Goal: Information Seeking & Learning: Learn about a topic

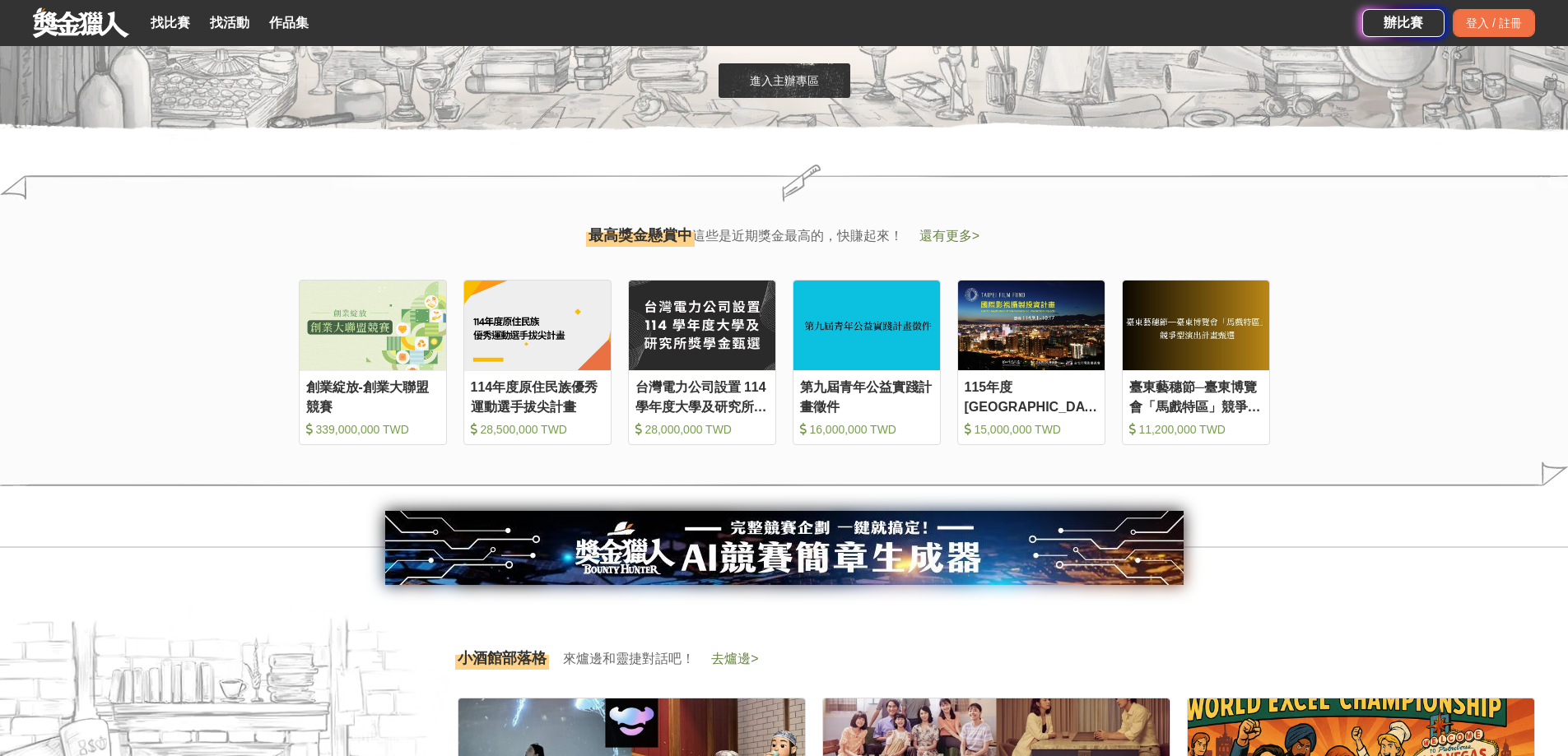
scroll to position [1564, 0]
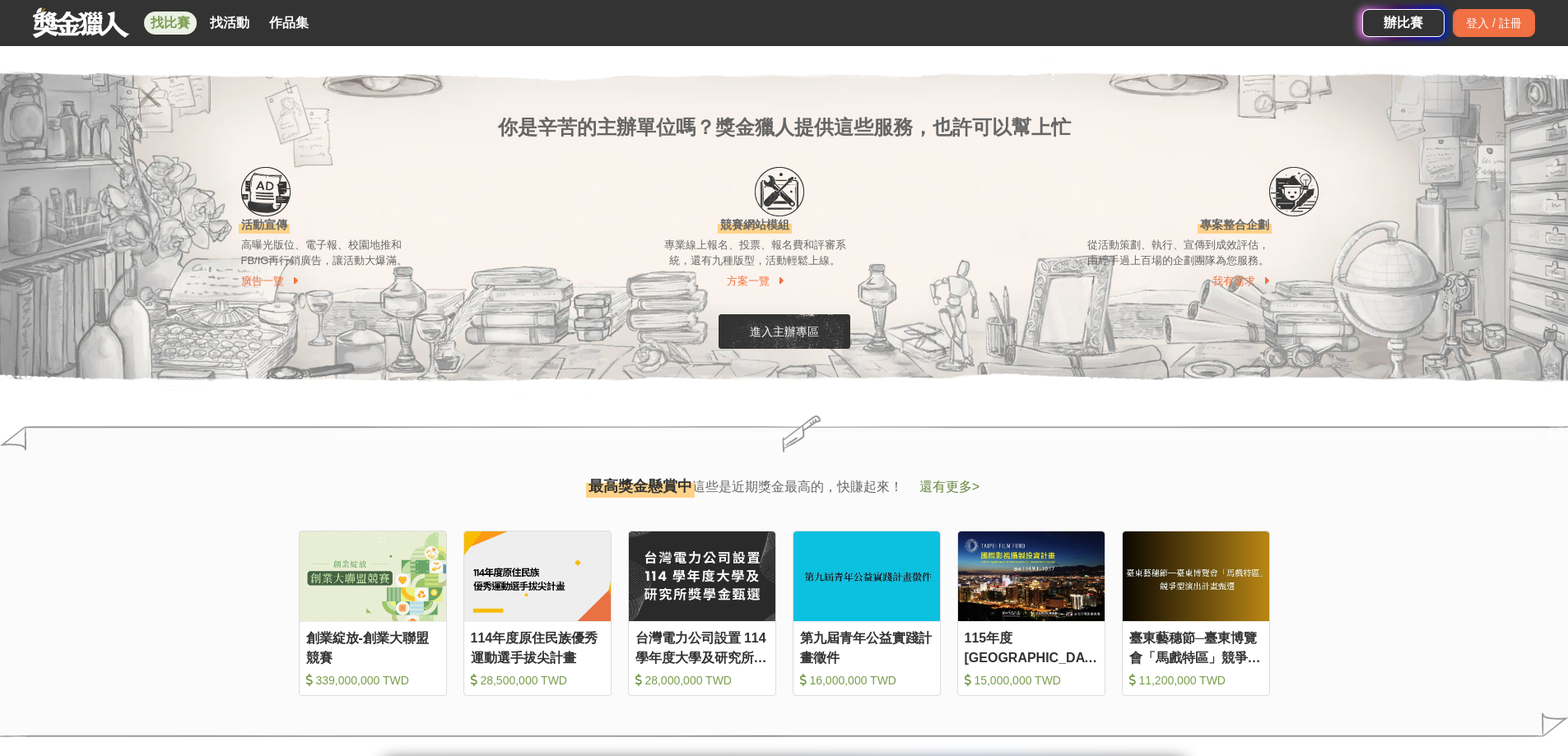
click at [188, 23] on link "找比賽" at bounding box center [170, 22] width 53 height 23
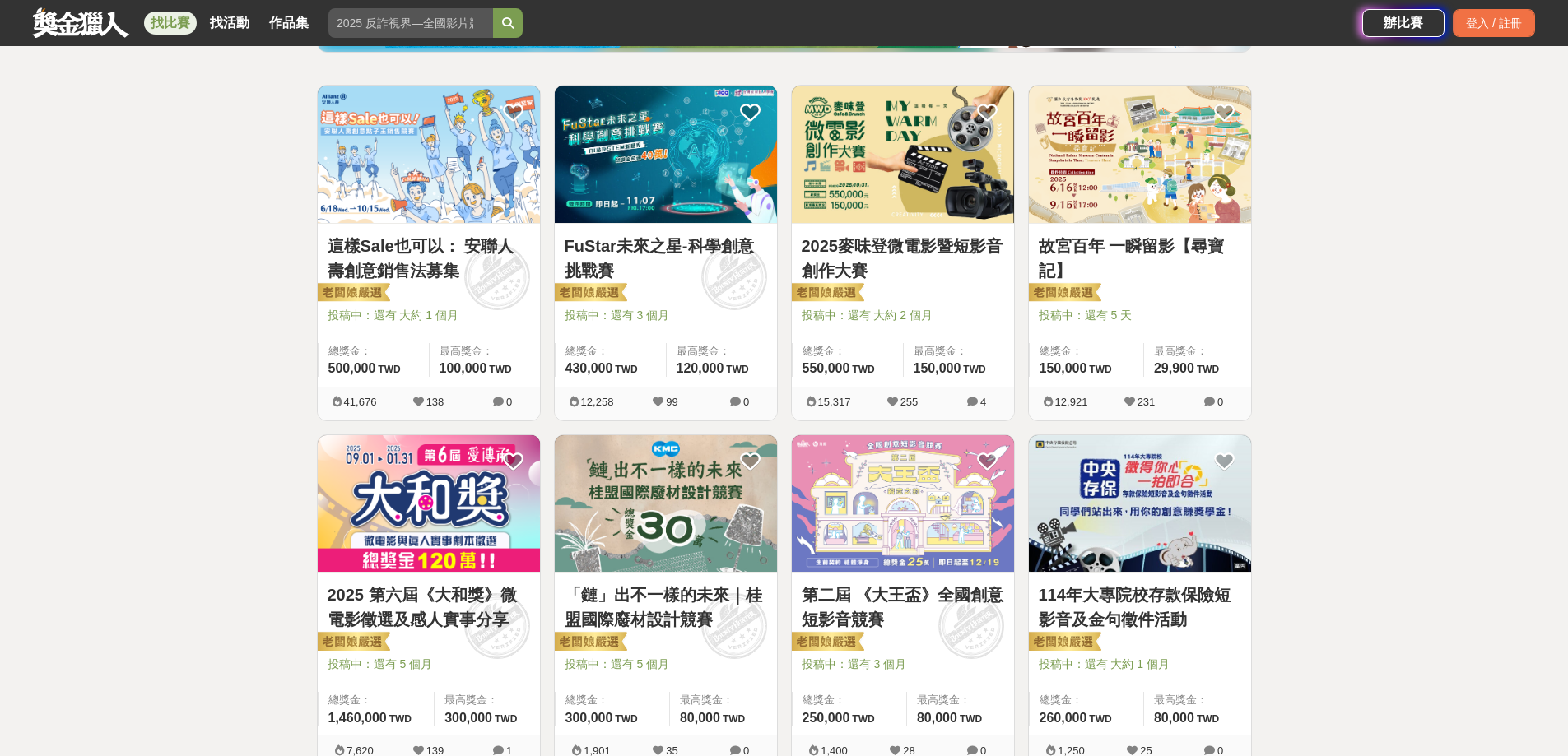
scroll to position [411, 0]
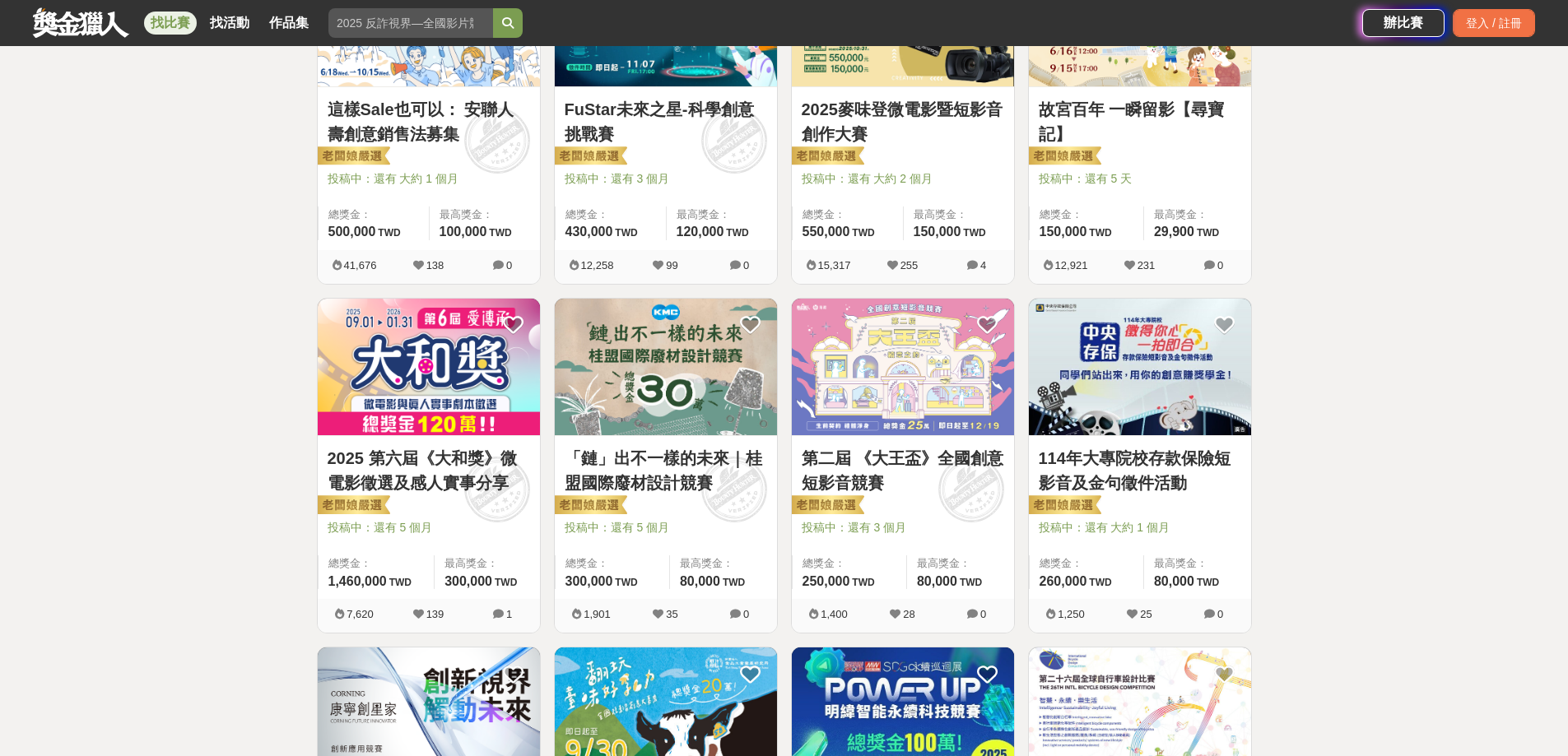
click at [676, 417] on img at bounding box center [665, 367] width 222 height 137
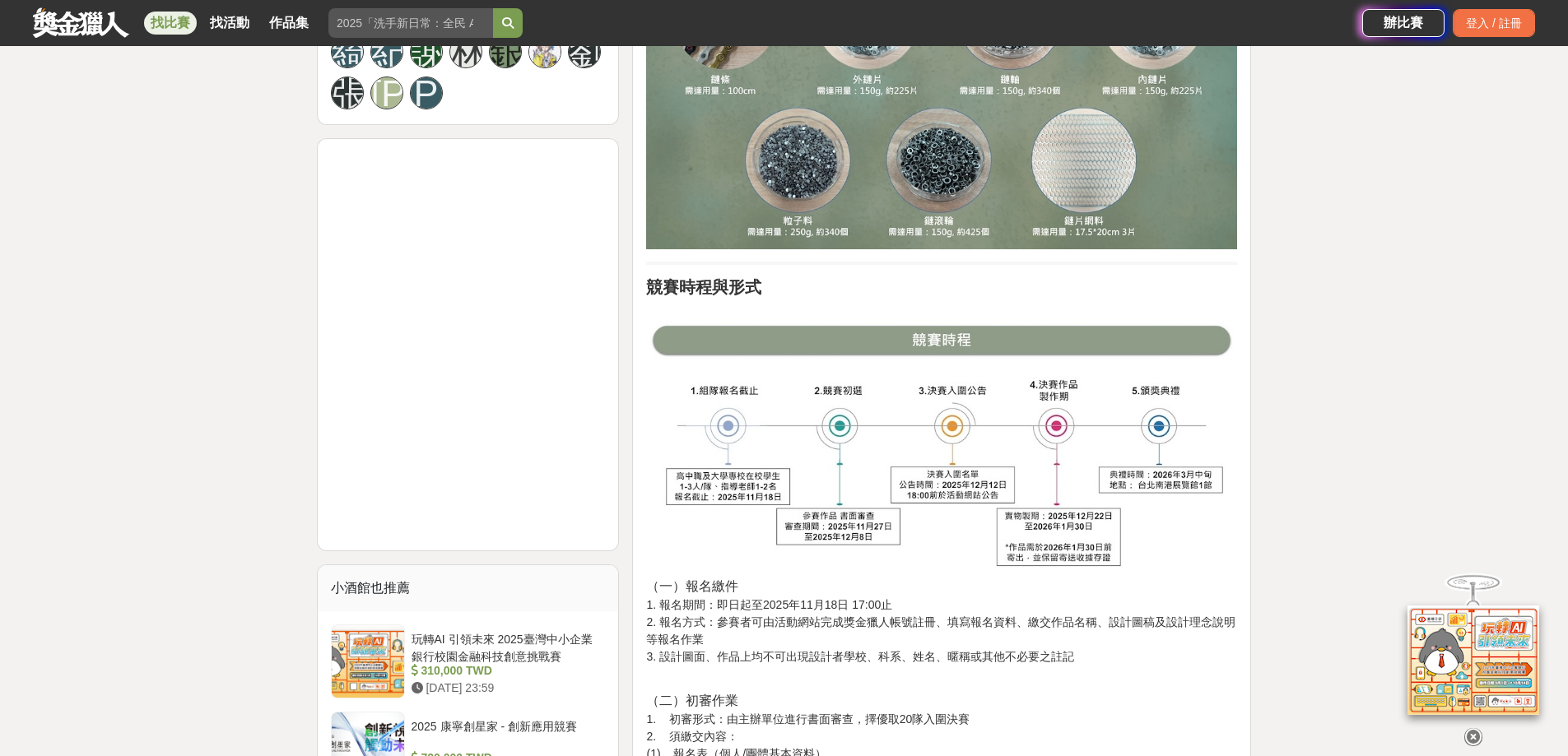
scroll to position [1070, 0]
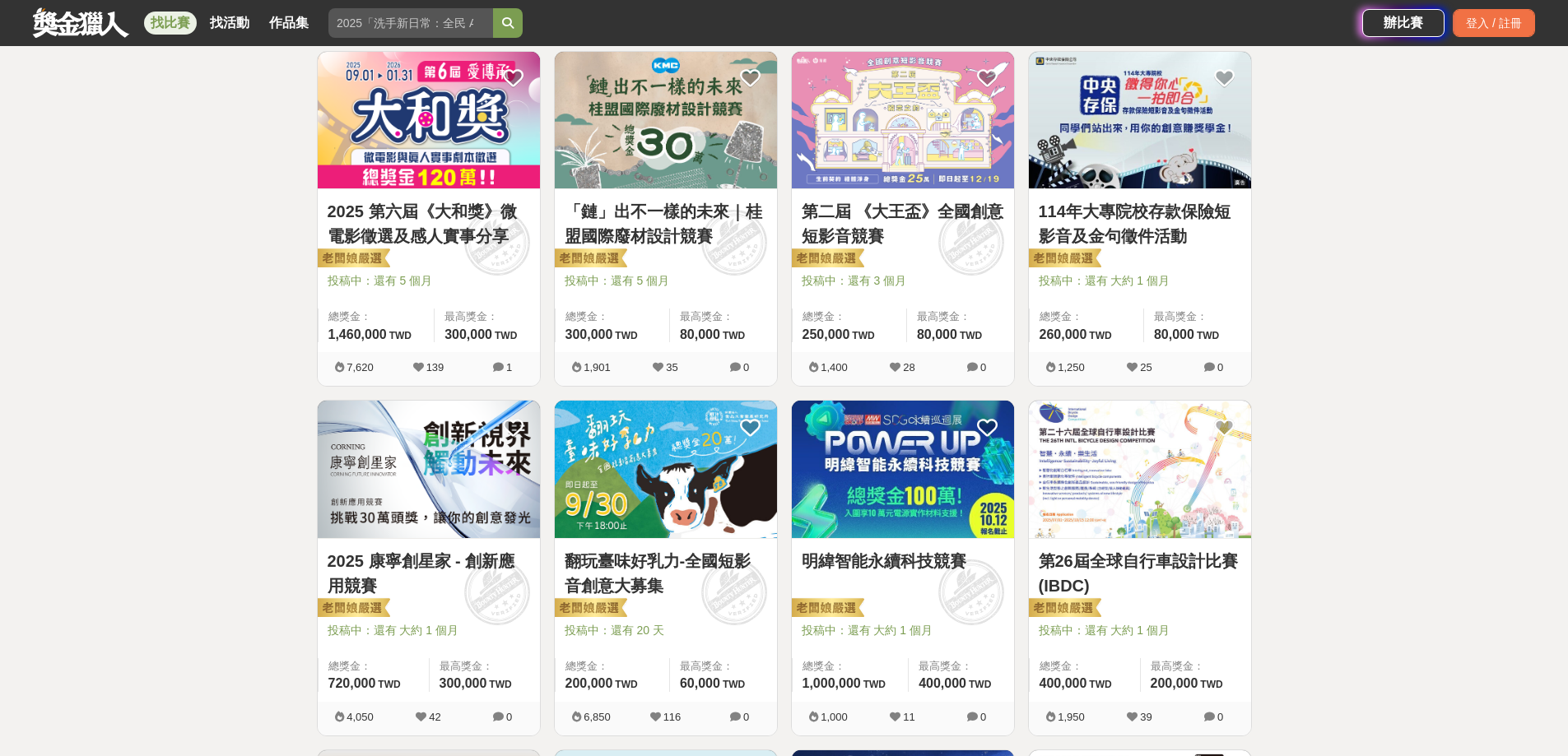
scroll to position [988, 0]
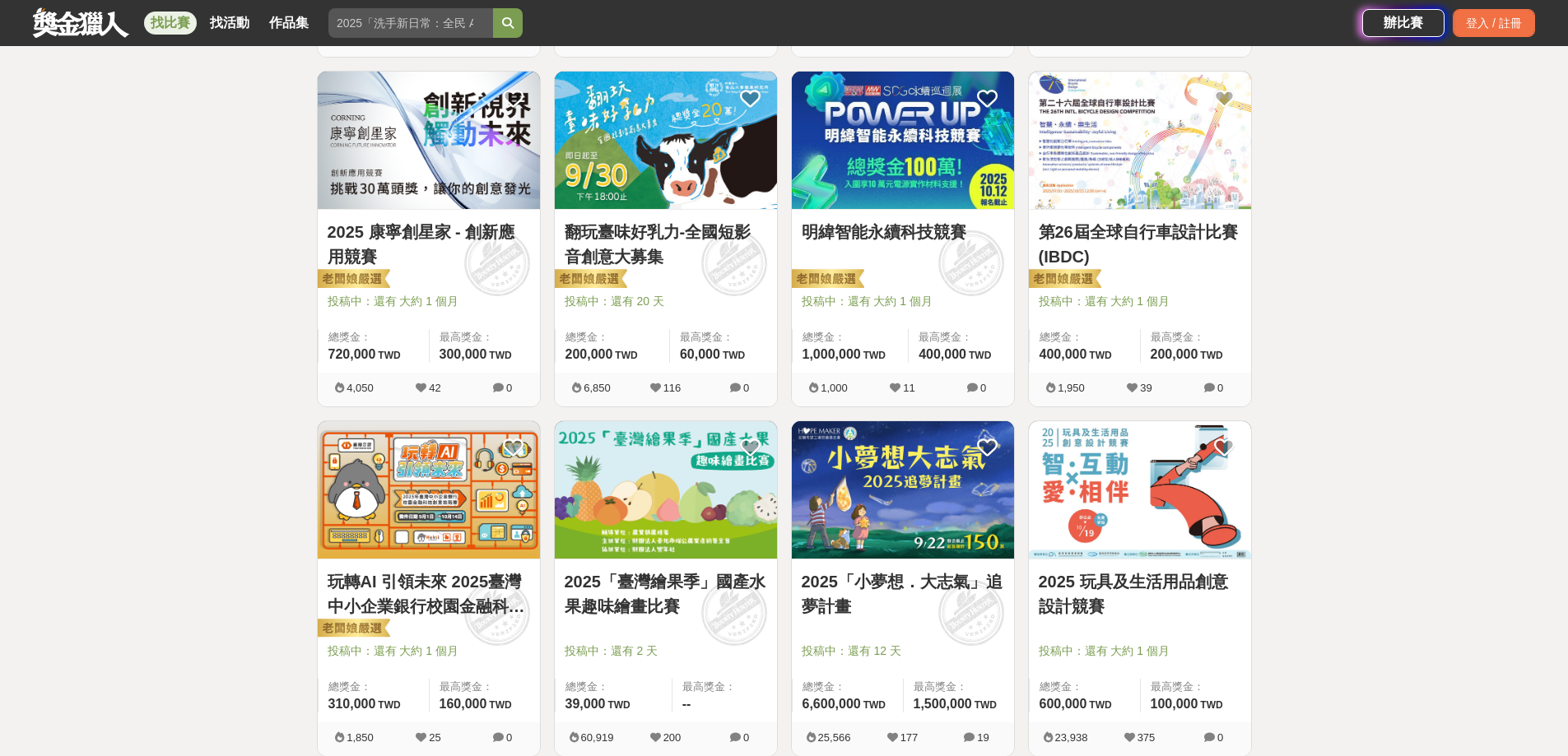
click at [734, 518] on img at bounding box center [665, 490] width 222 height 137
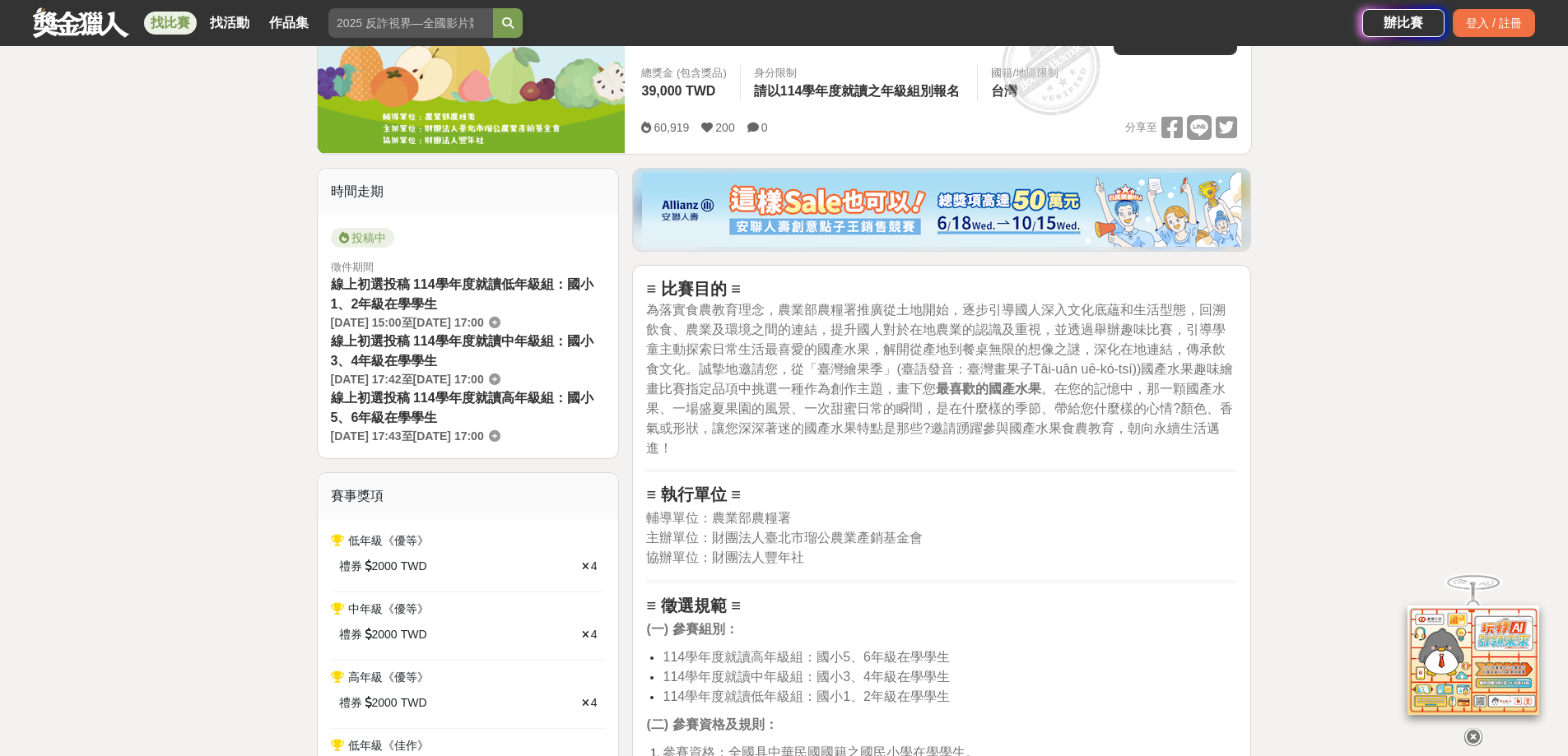
scroll to position [494, 0]
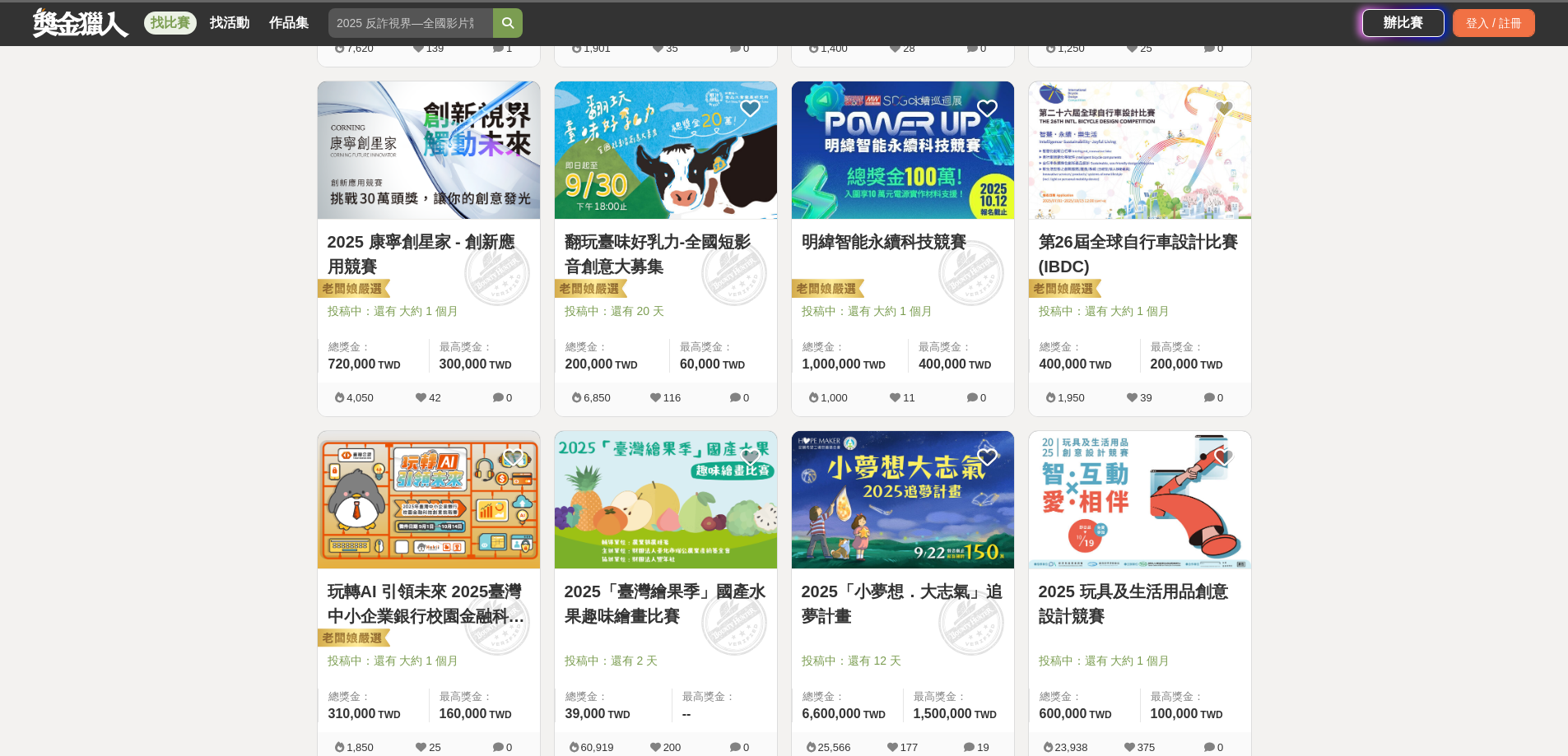
scroll to position [988, 0]
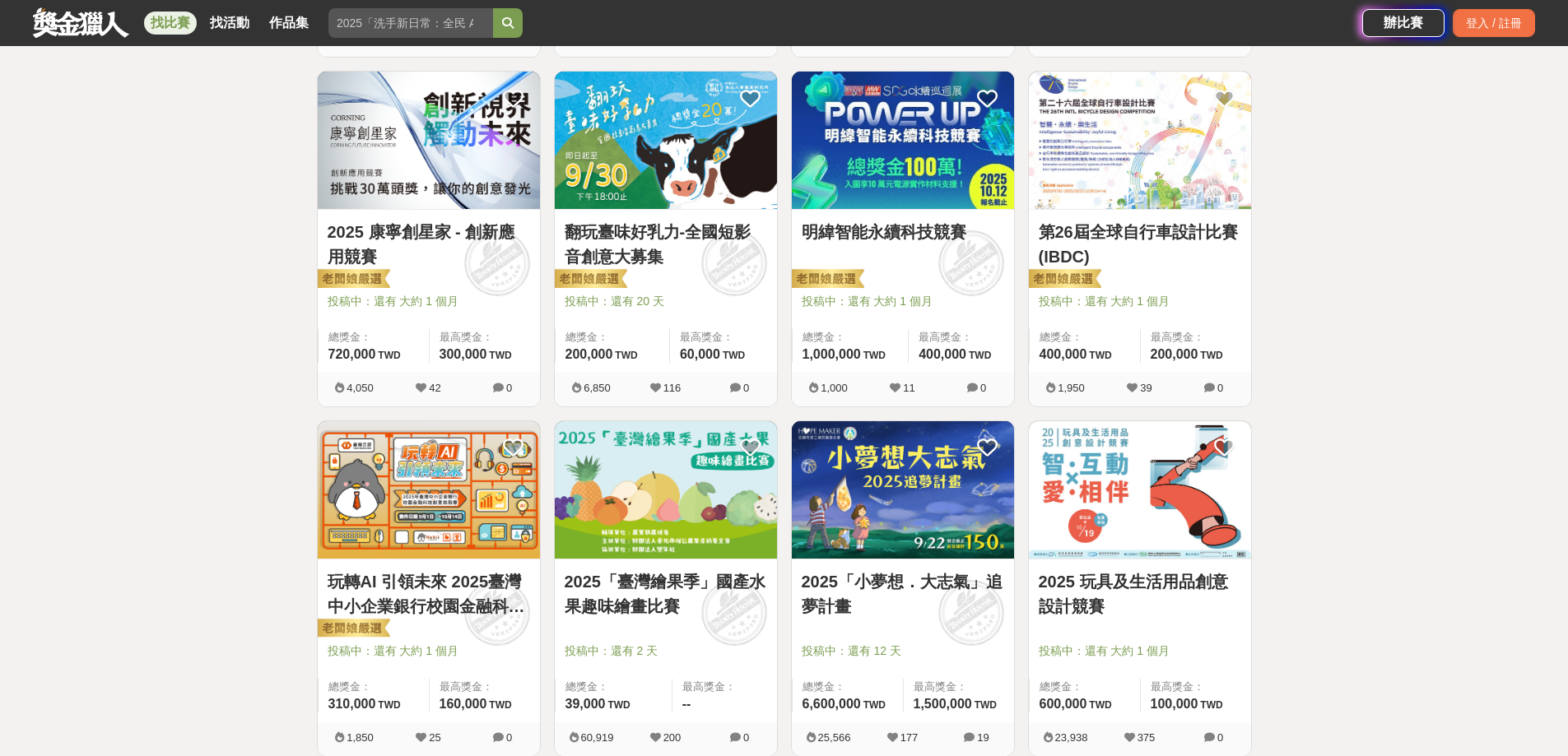
click at [971, 490] on img at bounding box center [903, 490] width 222 height 137
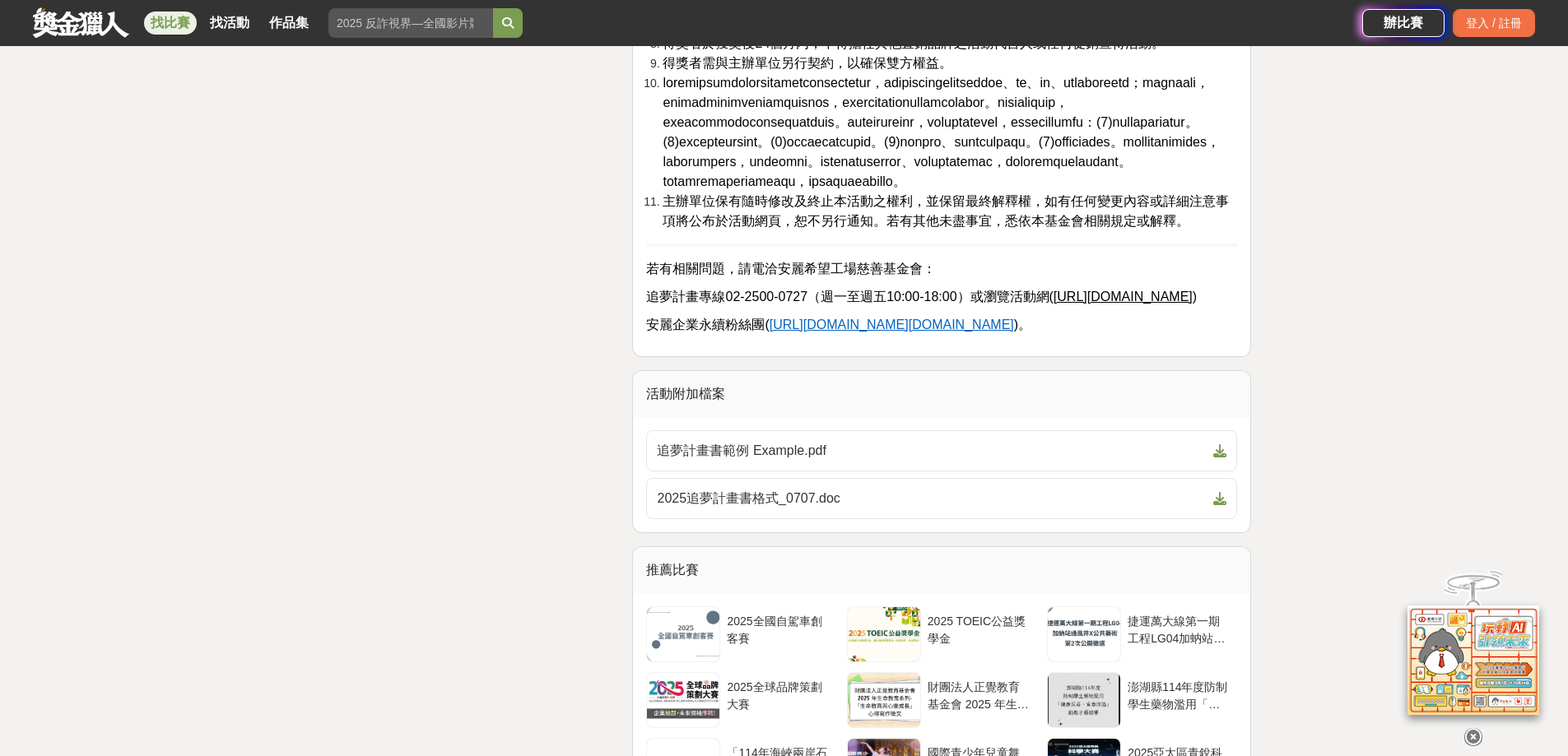
scroll to position [4773, 0]
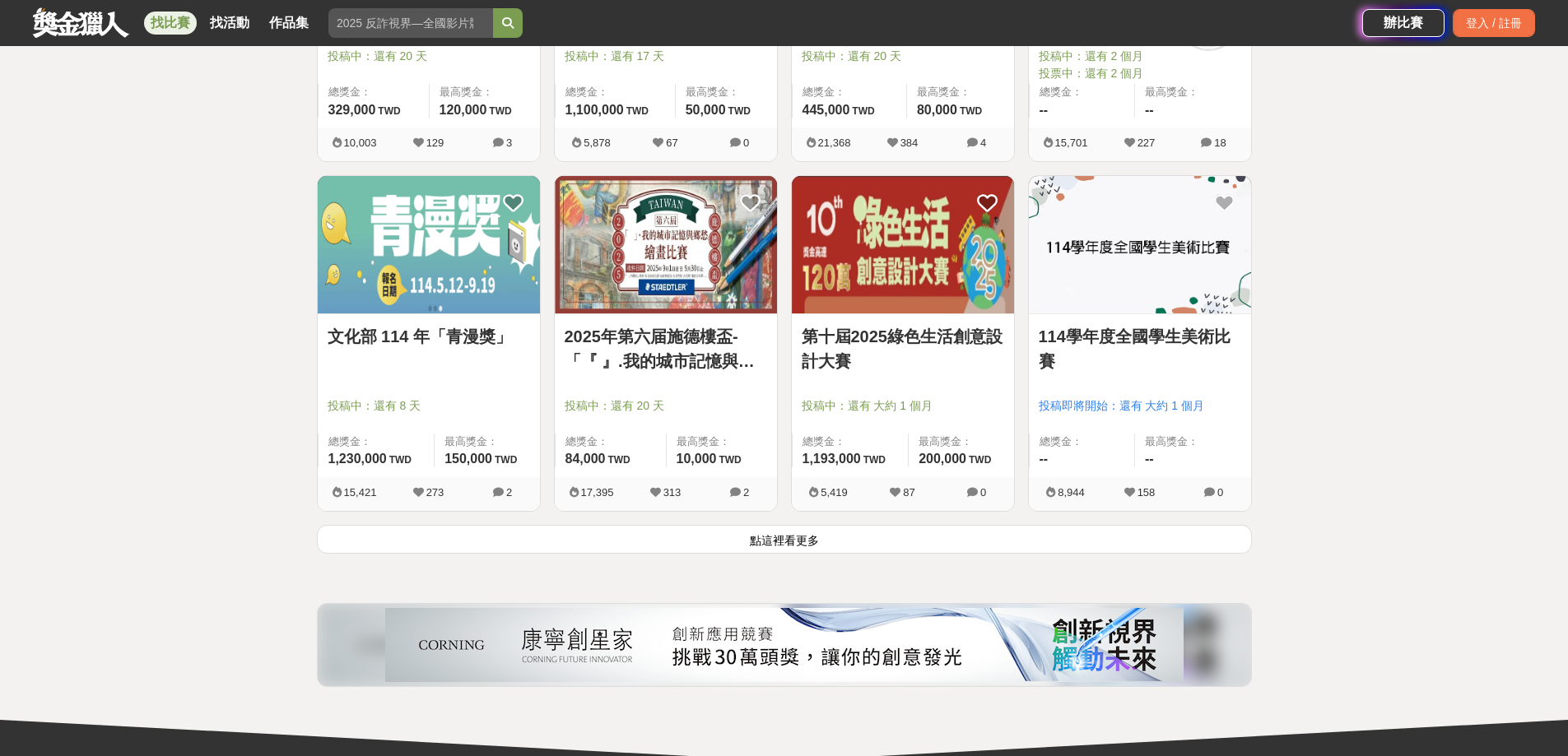
scroll to position [2140, 0]
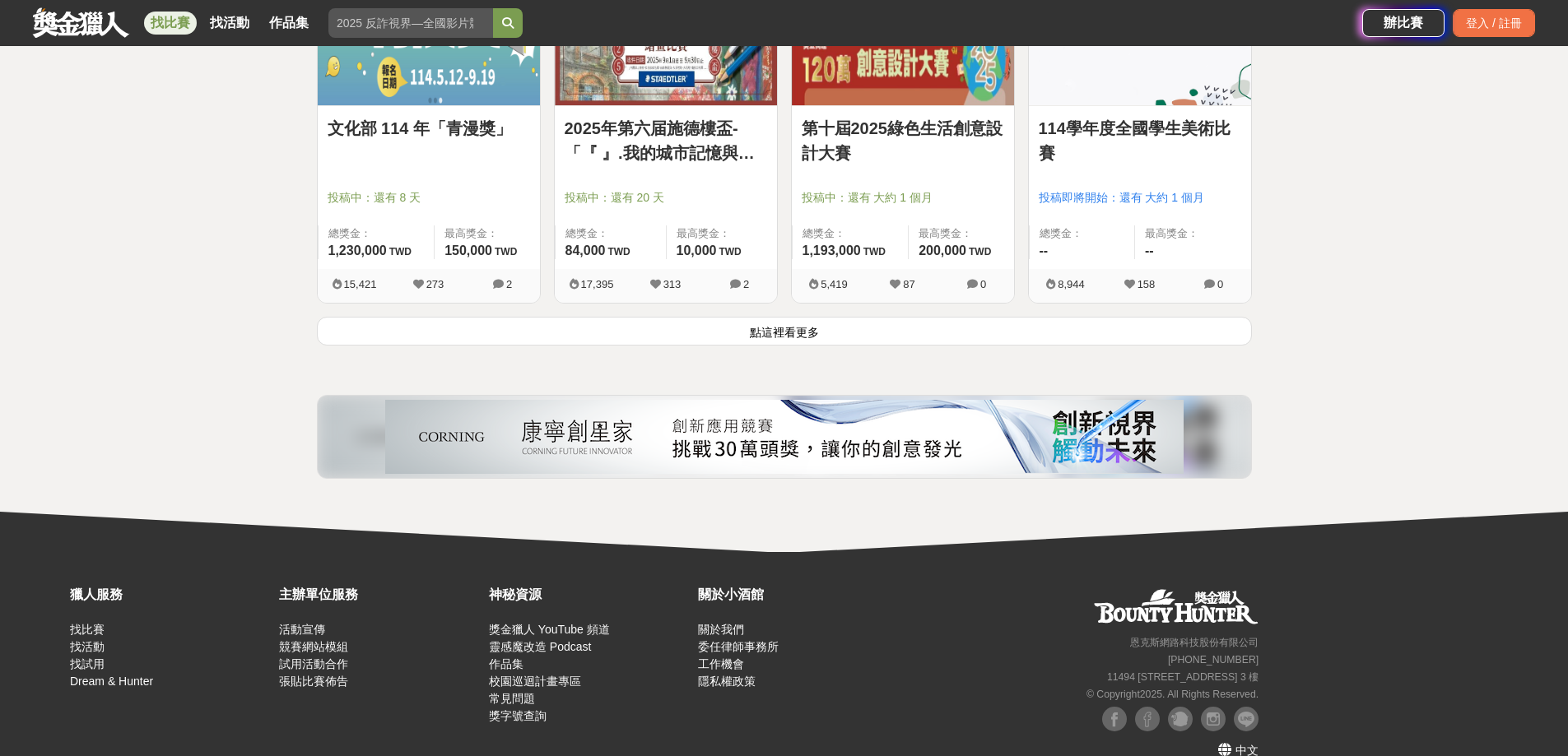
click at [790, 341] on button "點這裡看更多" at bounding box center [784, 331] width 935 height 28
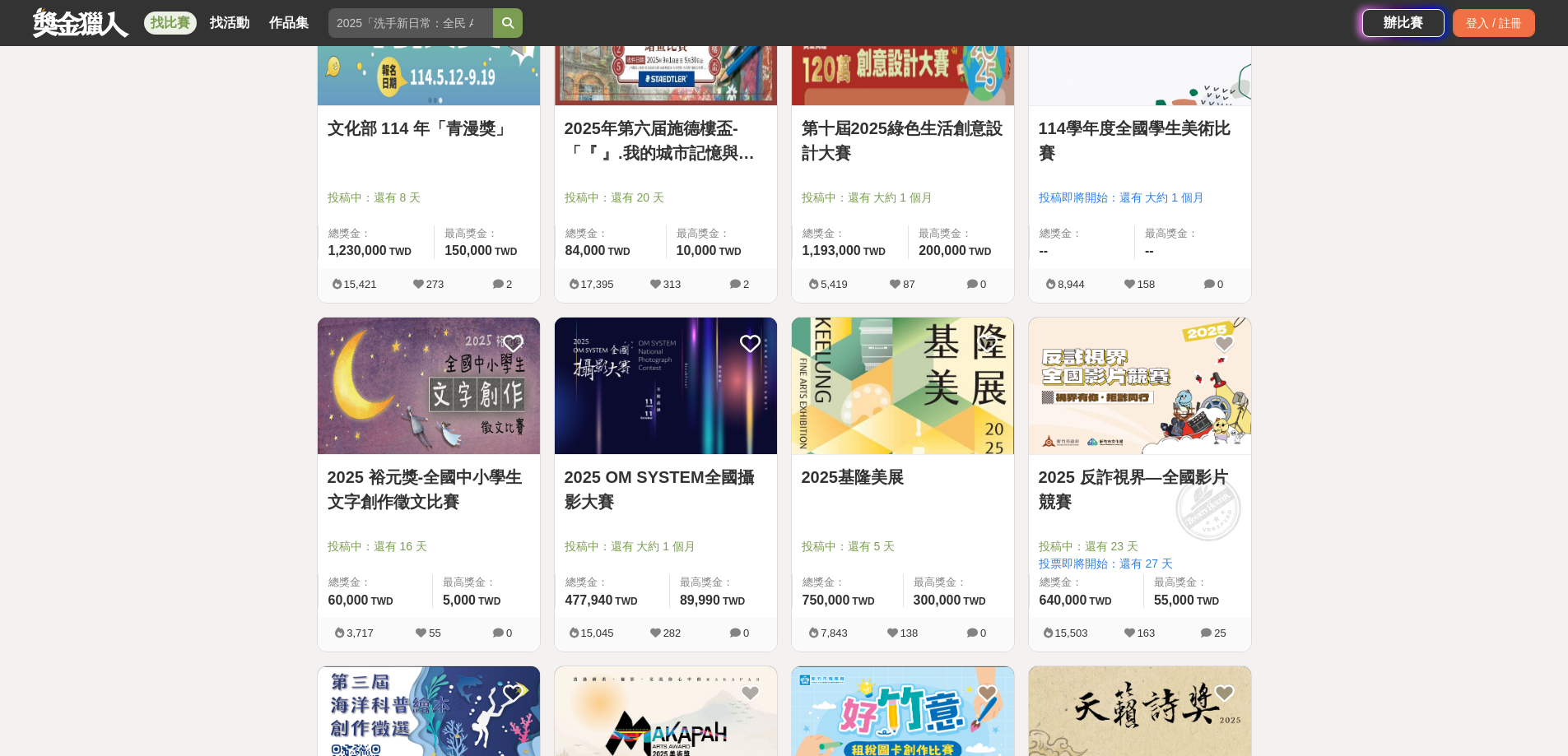
click at [473, 390] on img at bounding box center [429, 386] width 222 height 137
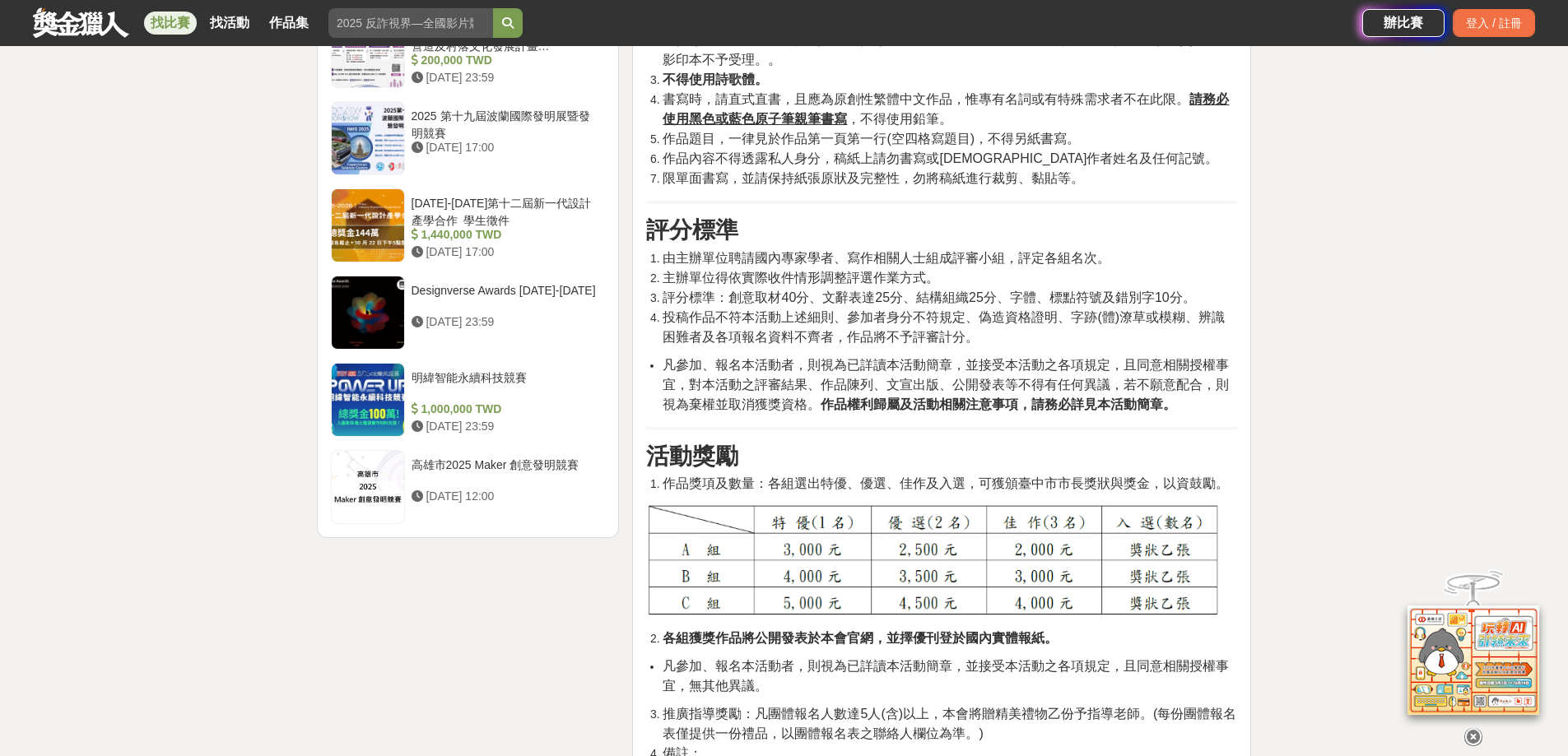
scroll to position [2222, 0]
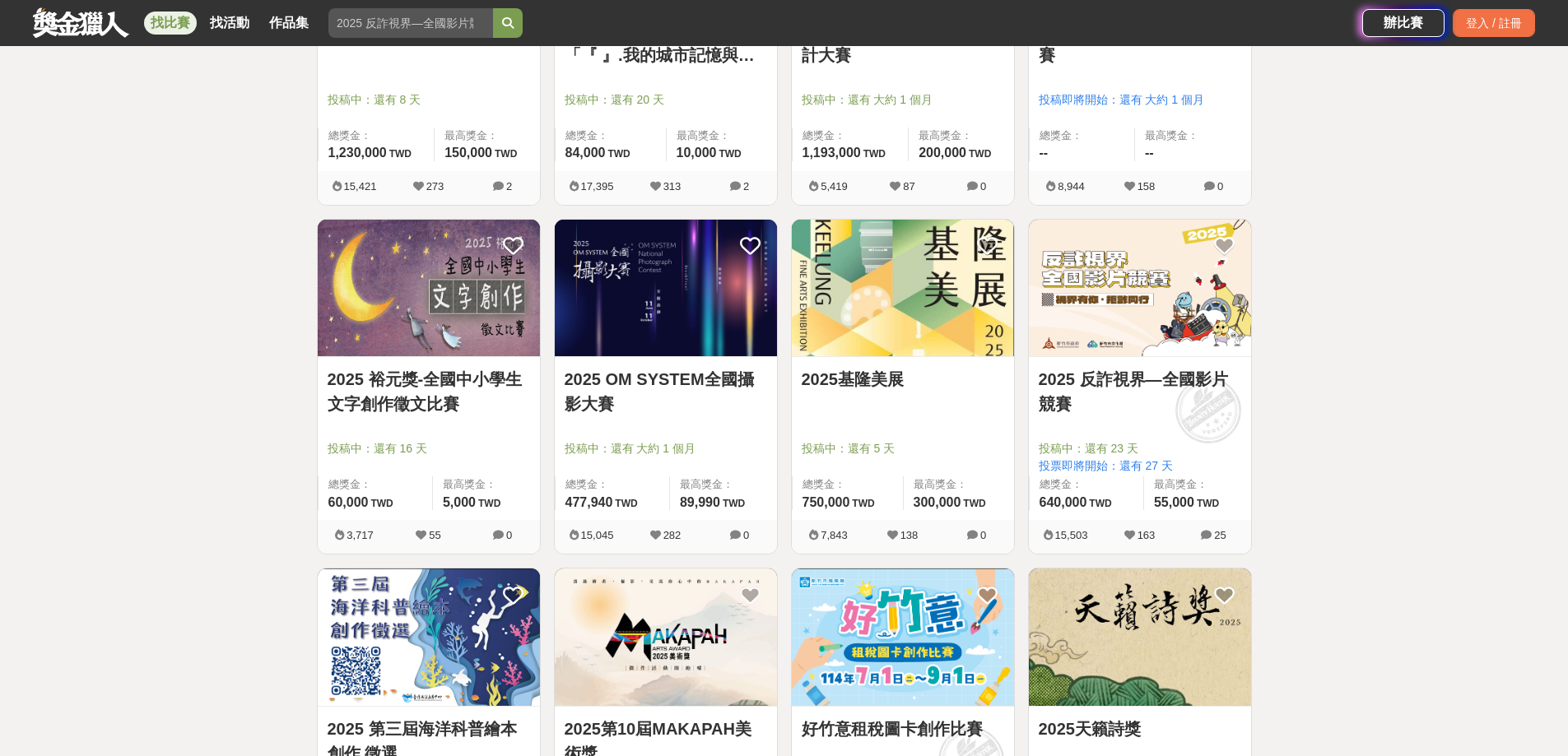
scroll to position [2387, 0]
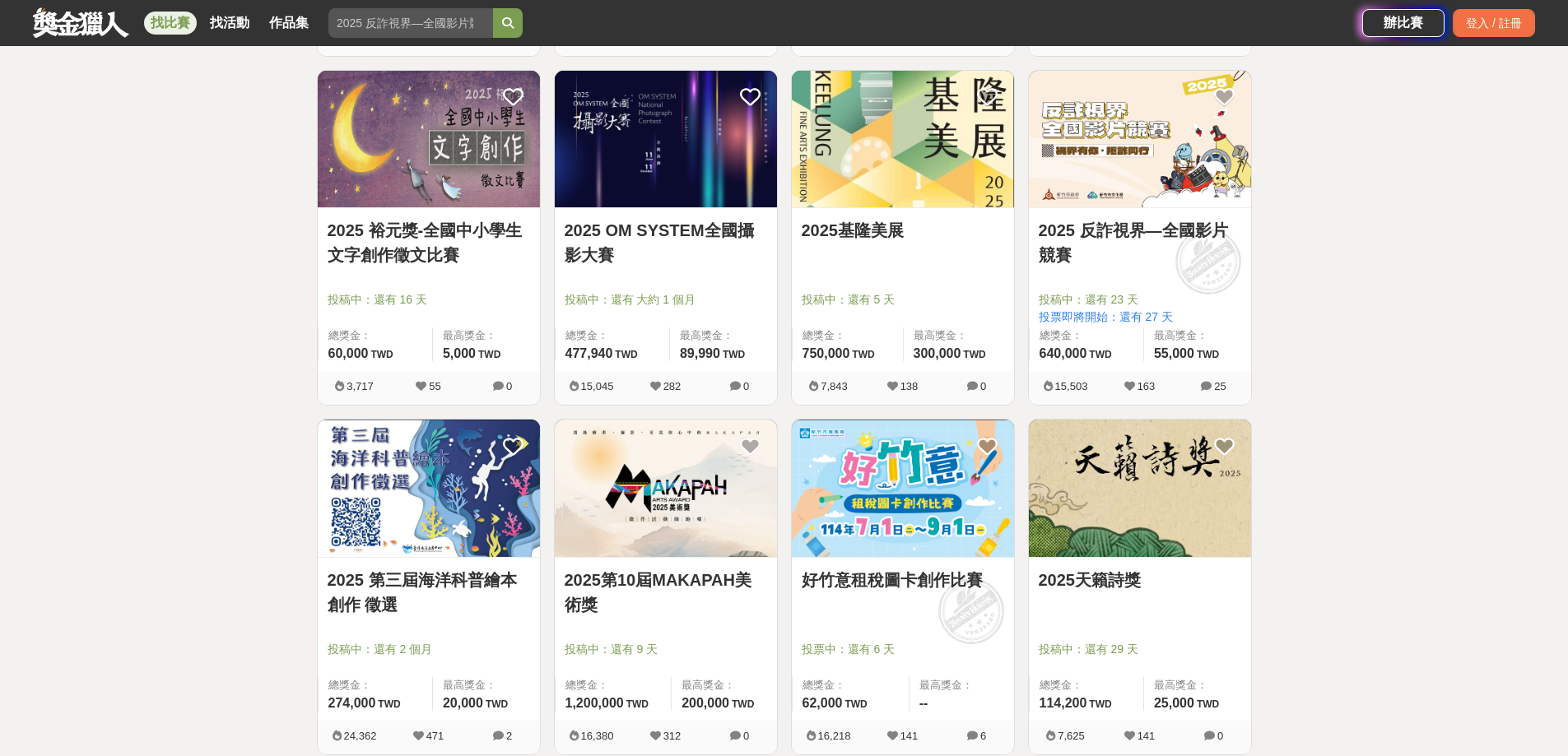
click at [951, 480] on img at bounding box center [903, 488] width 222 height 137
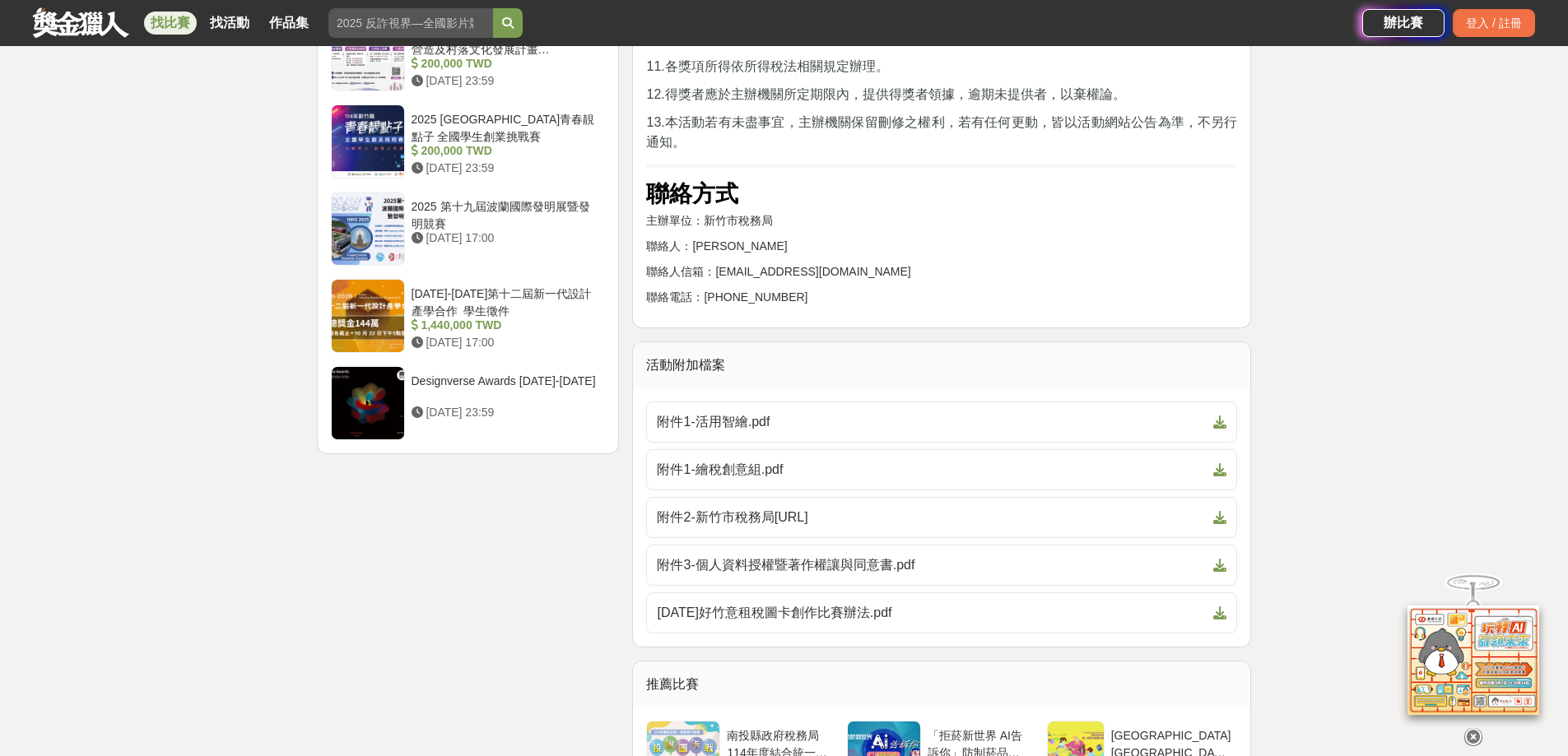
scroll to position [3457, 0]
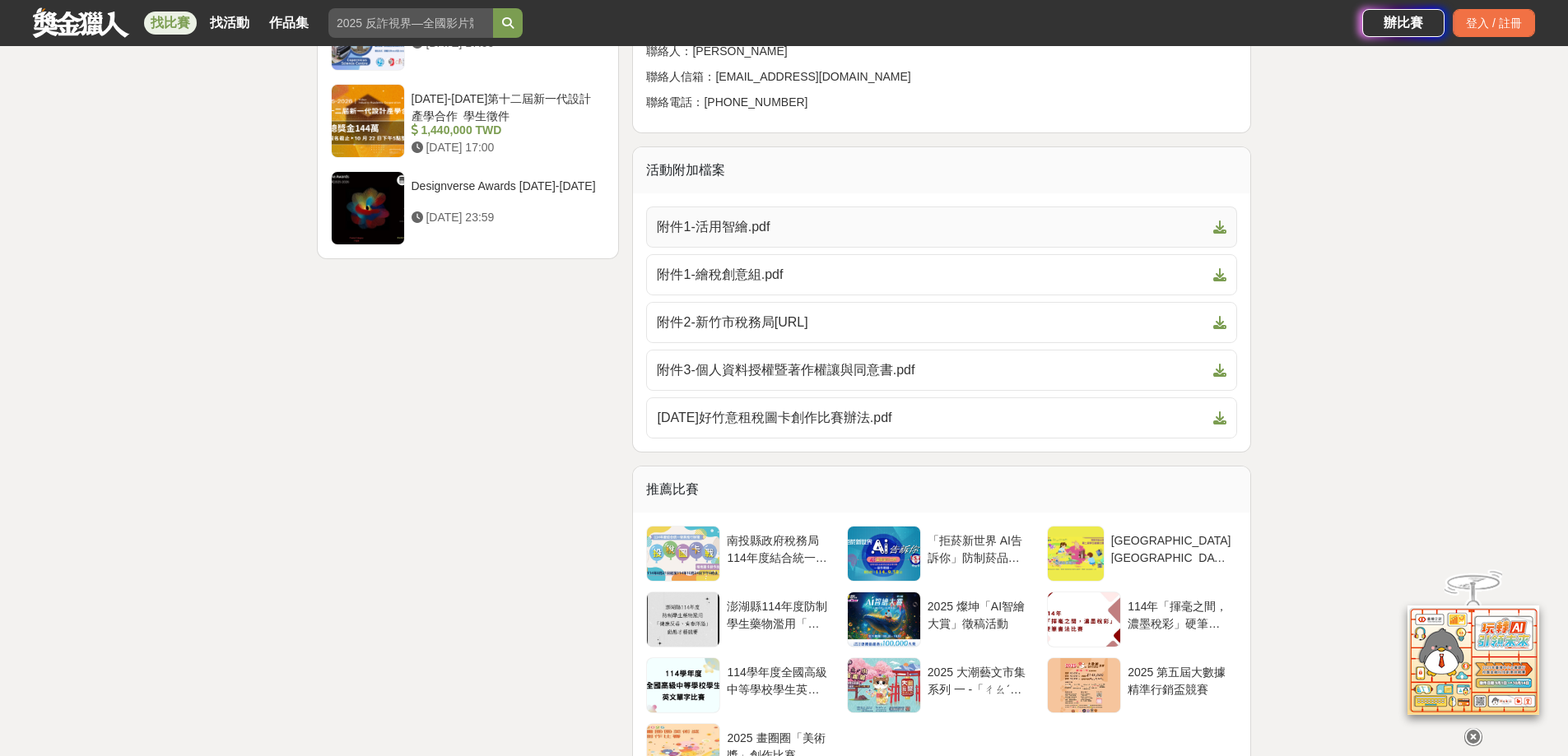
click at [849, 217] on span "附件1-活用智繪.pdf" at bounding box center [932, 227] width 550 height 20
click at [824, 267] on span "附件1-繪稅創意組.pdf" at bounding box center [932, 274] width 550 height 20
click at [873, 418] on span "[DATE]好竹意租稅圖卡創作比賽辦法.pdf" at bounding box center [932, 418] width 550 height 20
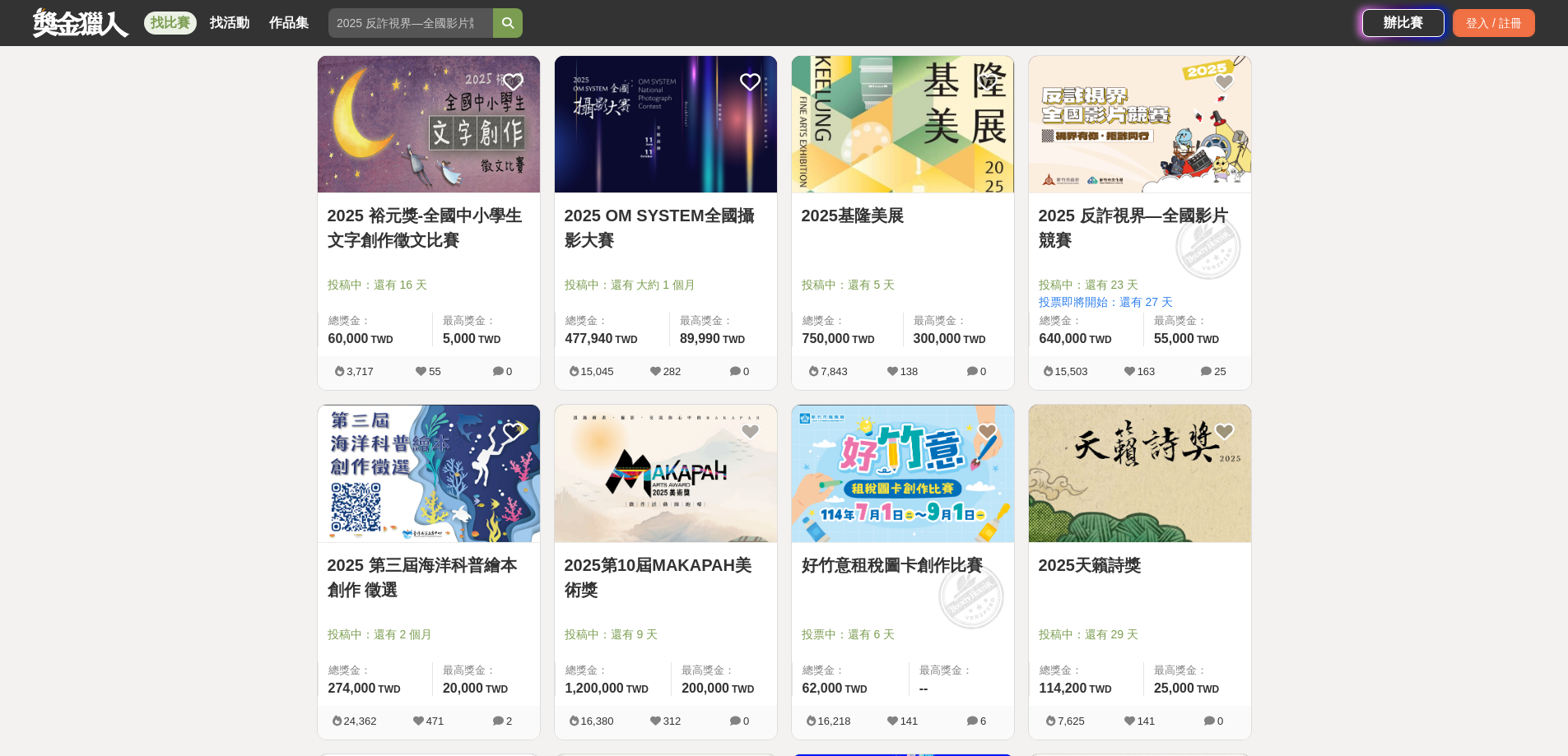
scroll to position [2387, 0]
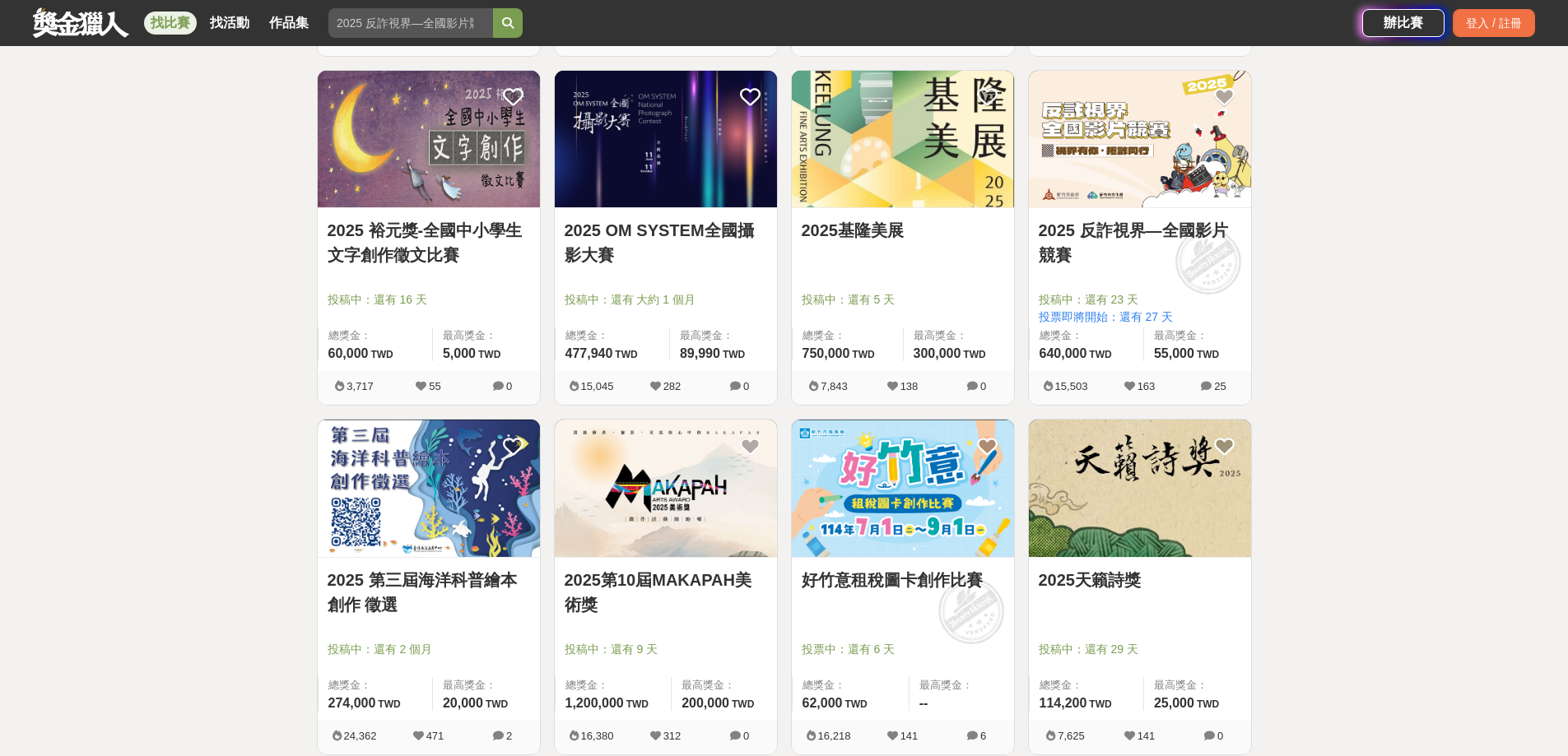
click at [440, 537] on img at bounding box center [429, 488] width 222 height 137
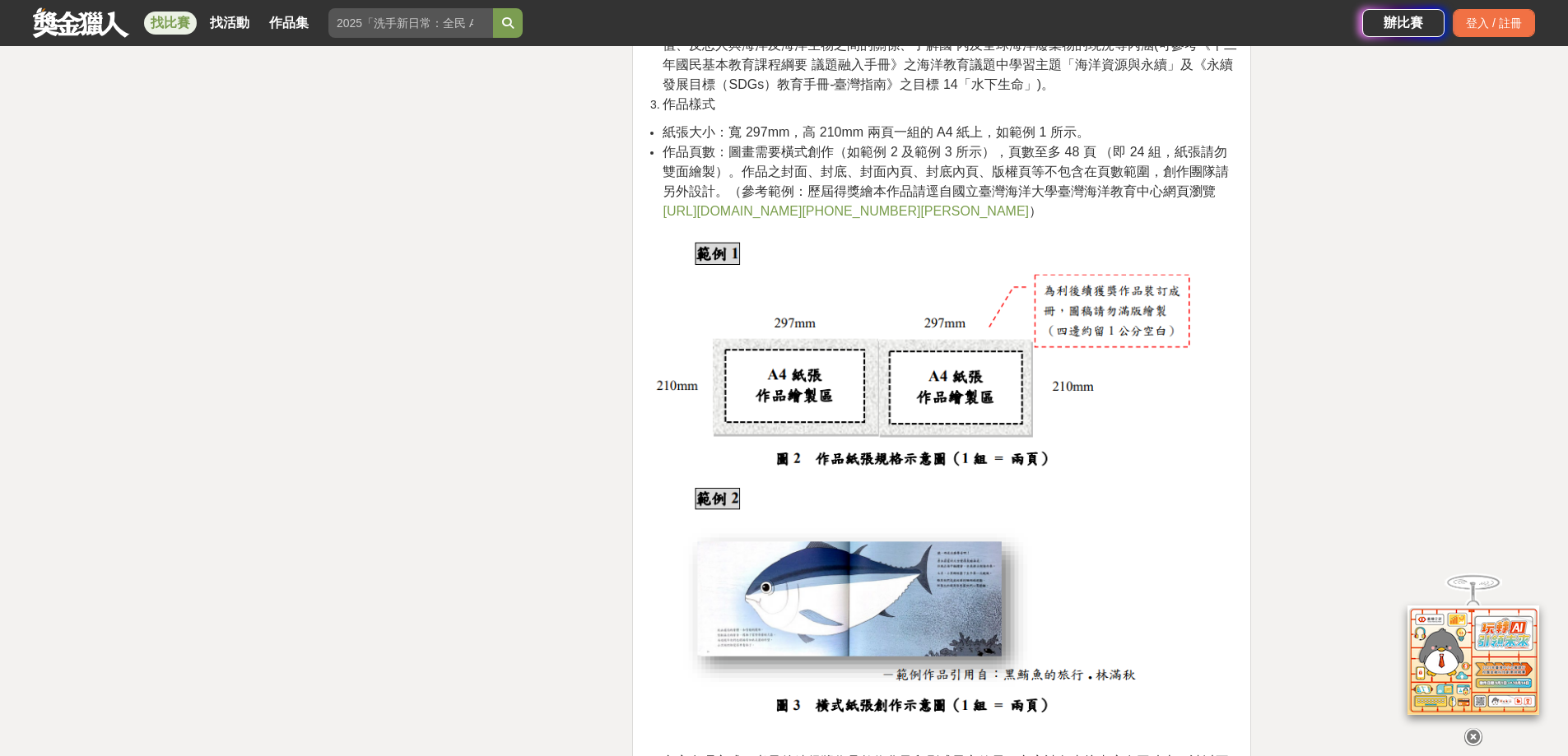
scroll to position [2634, 0]
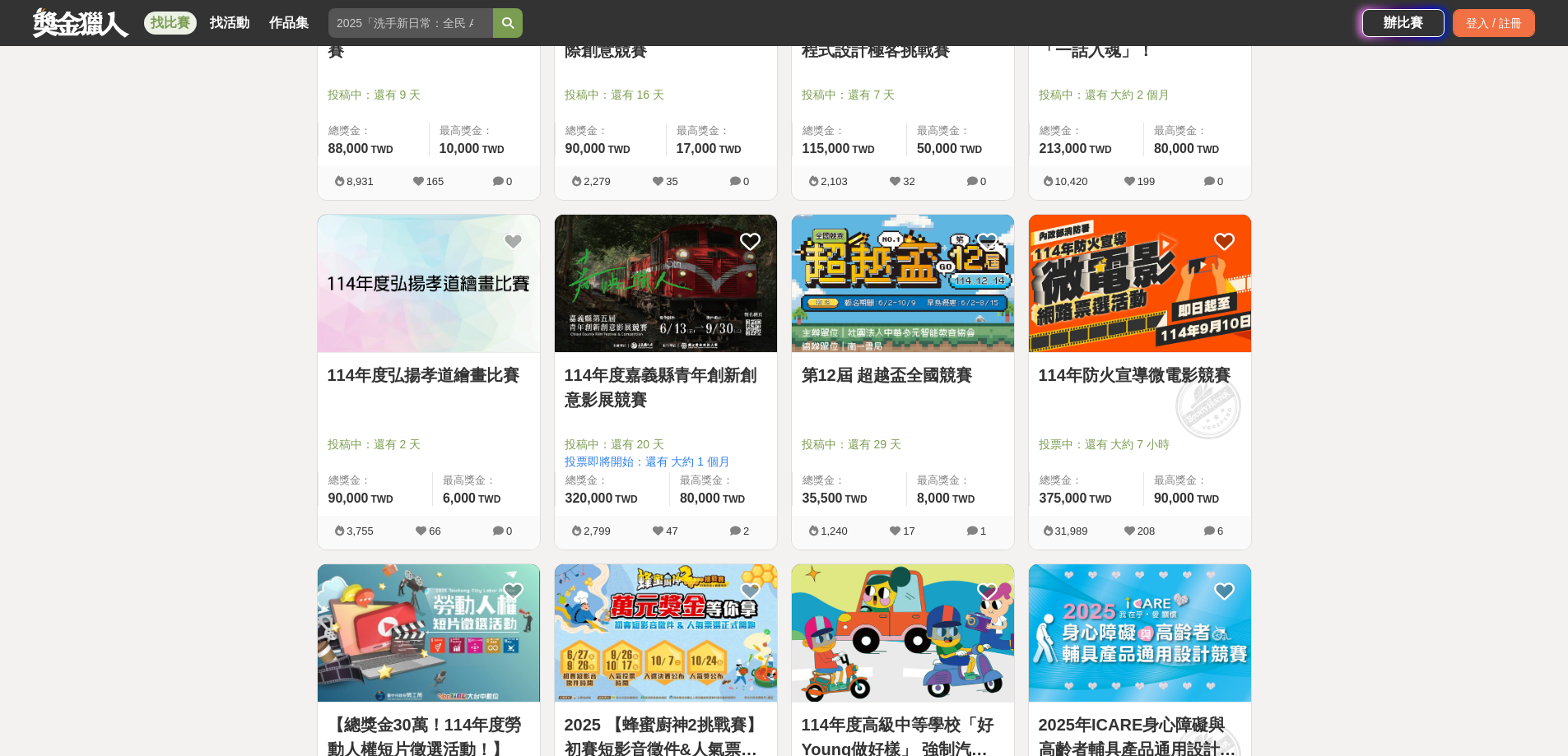
scroll to position [3868, 0]
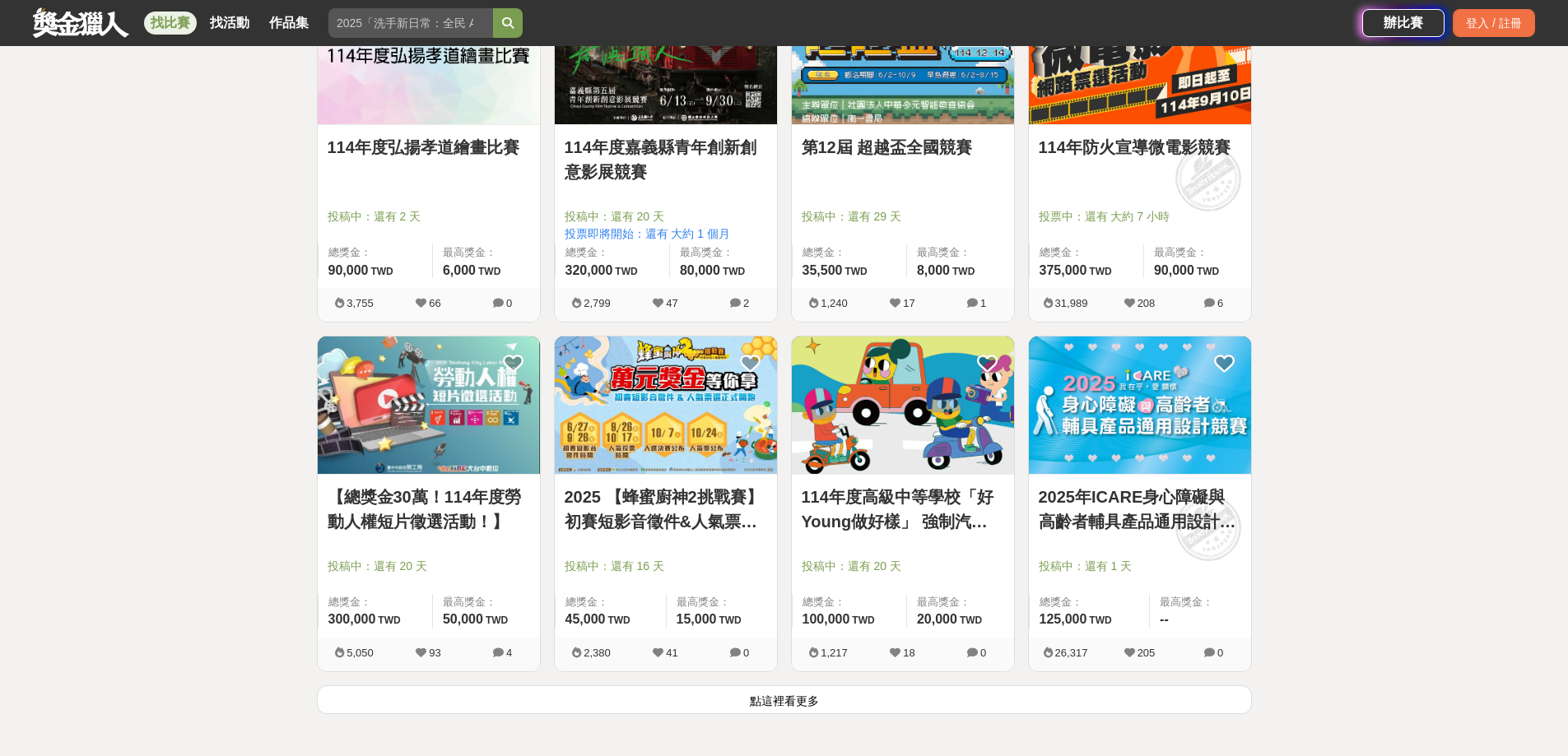
click at [892, 406] on img at bounding box center [903, 404] width 222 height 137
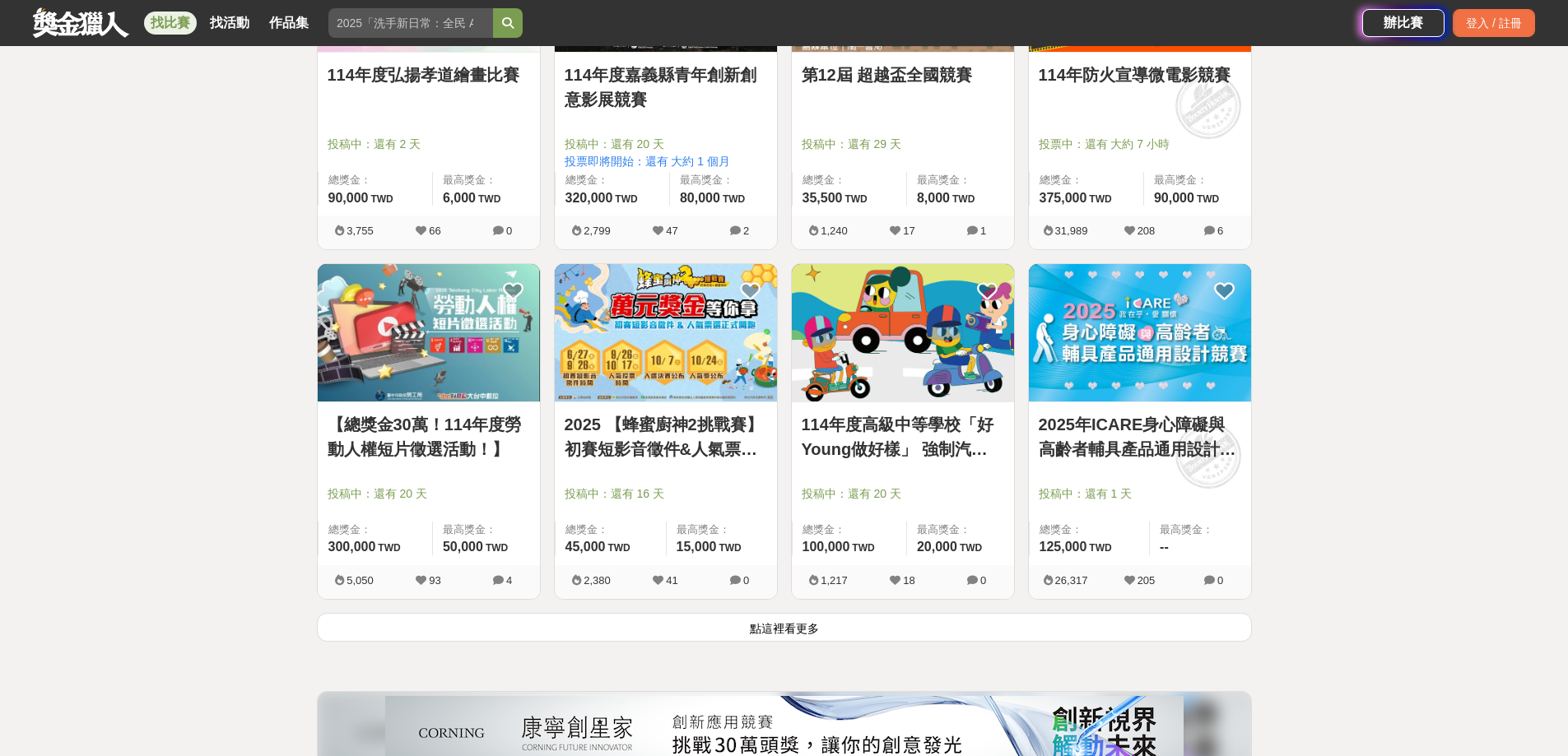
scroll to position [3951, 0]
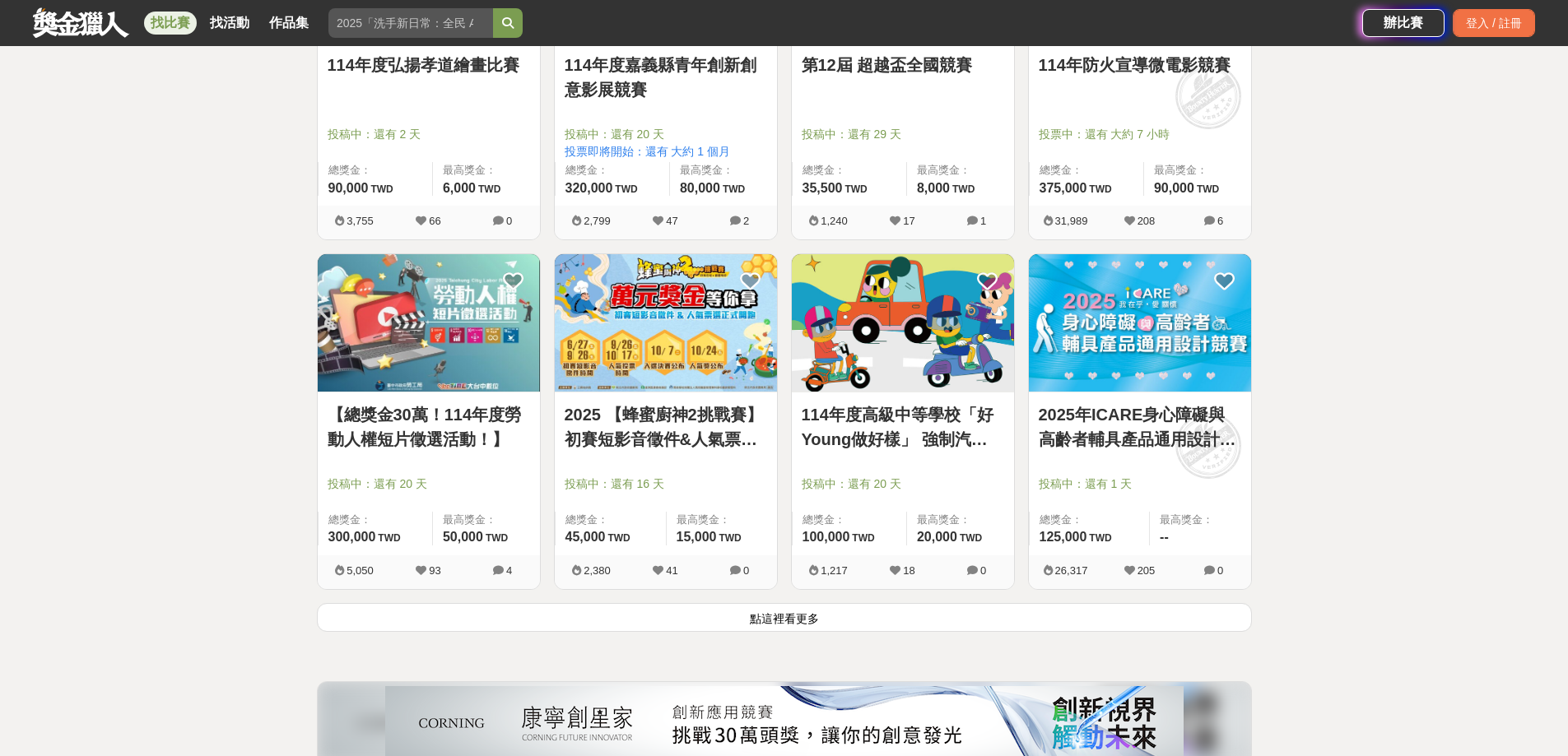
click at [807, 623] on button "點這裡看更多" at bounding box center [784, 617] width 935 height 28
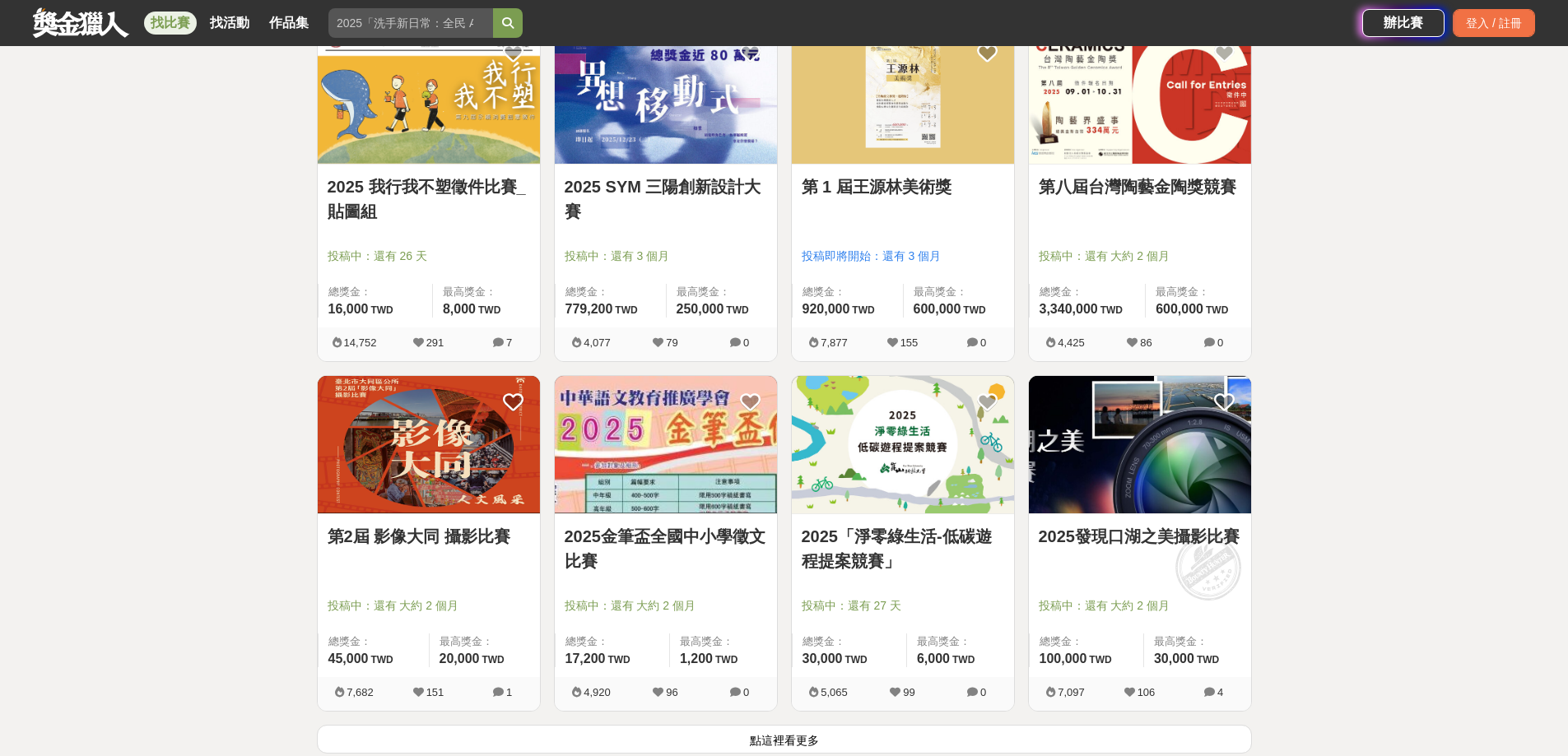
scroll to position [6255, 0]
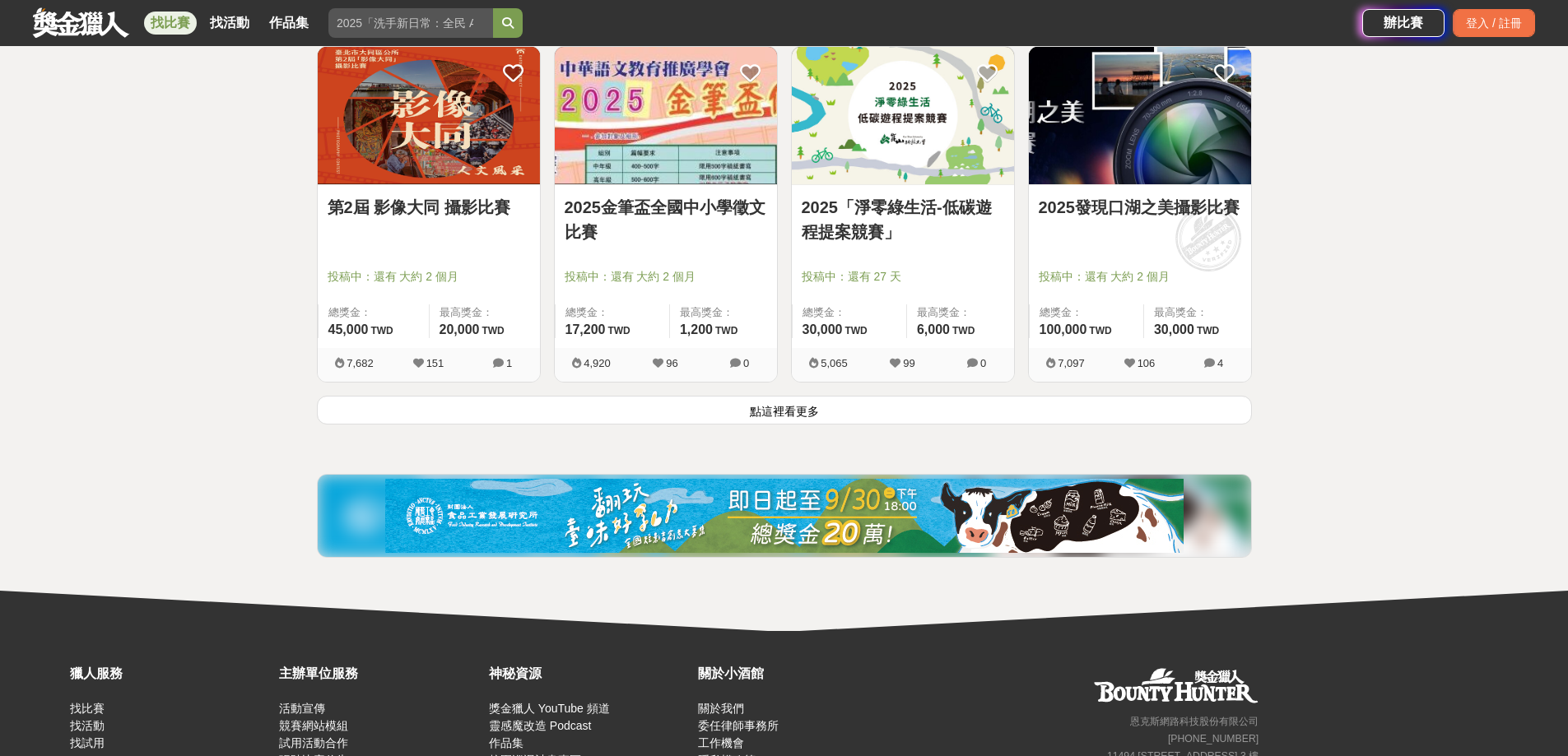
click at [754, 412] on button "點這裡看更多" at bounding box center [784, 409] width 935 height 28
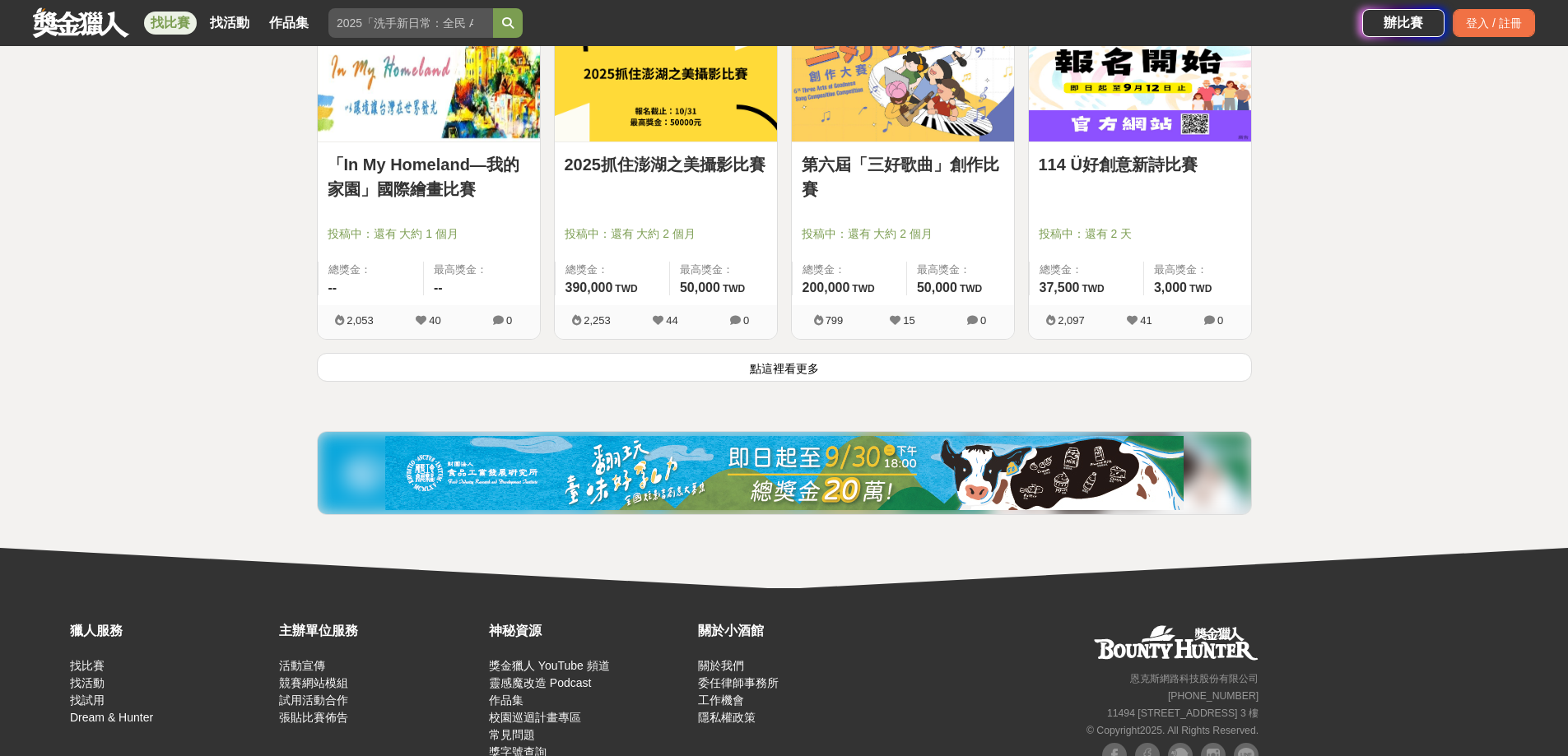
scroll to position [8394, 0]
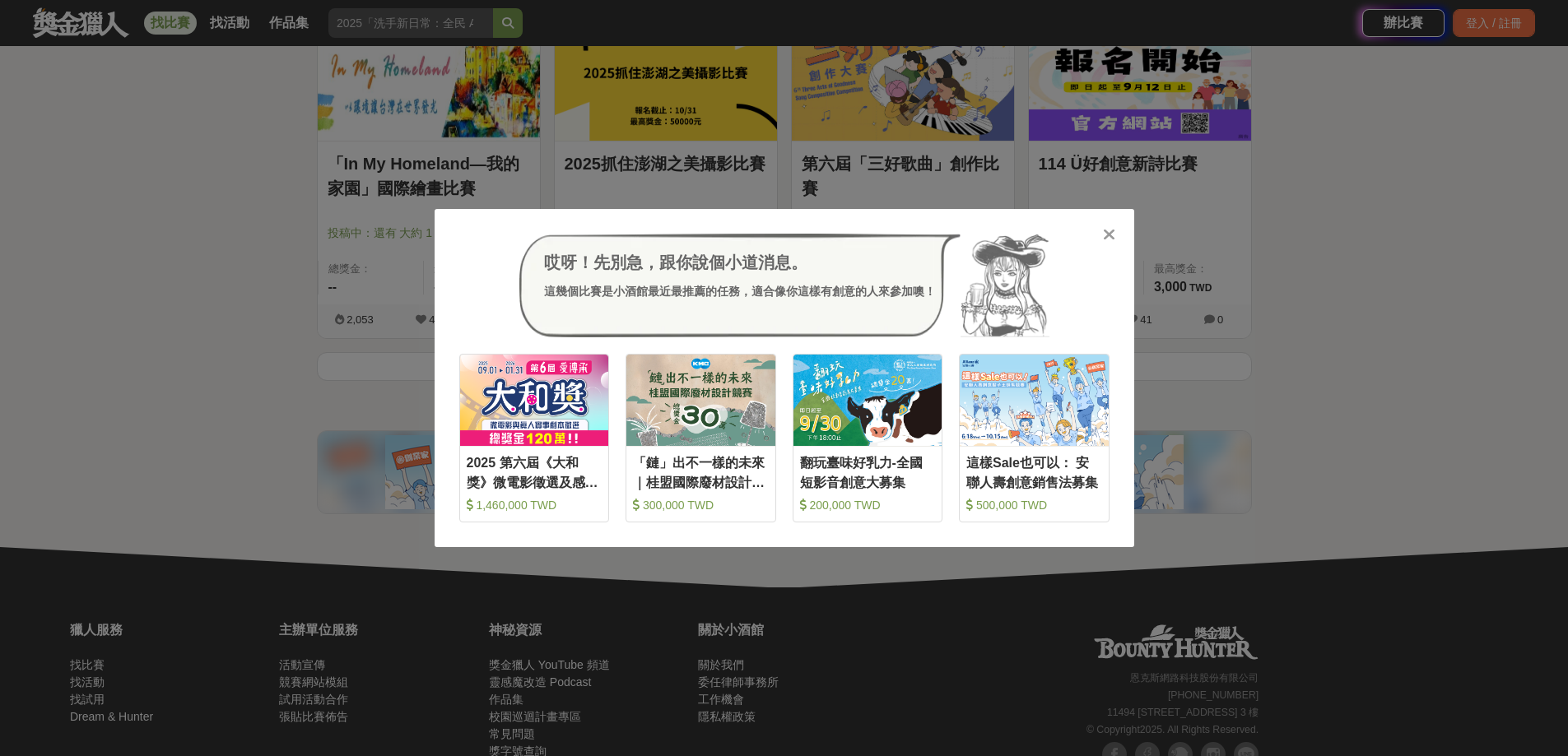
click at [1114, 228] on icon at bounding box center [1109, 234] width 12 height 16
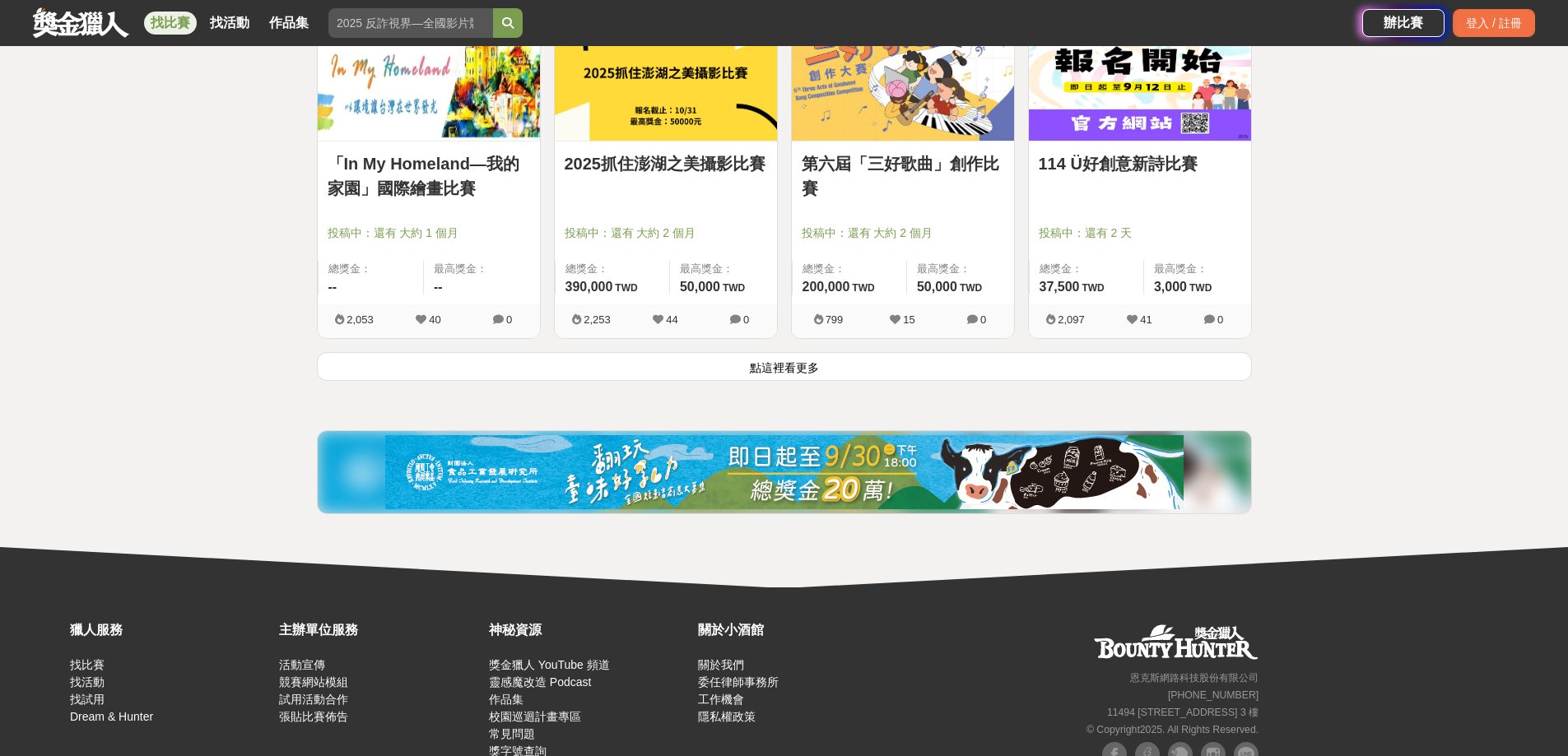
click at [765, 366] on button "點這裡看更多" at bounding box center [784, 366] width 935 height 28
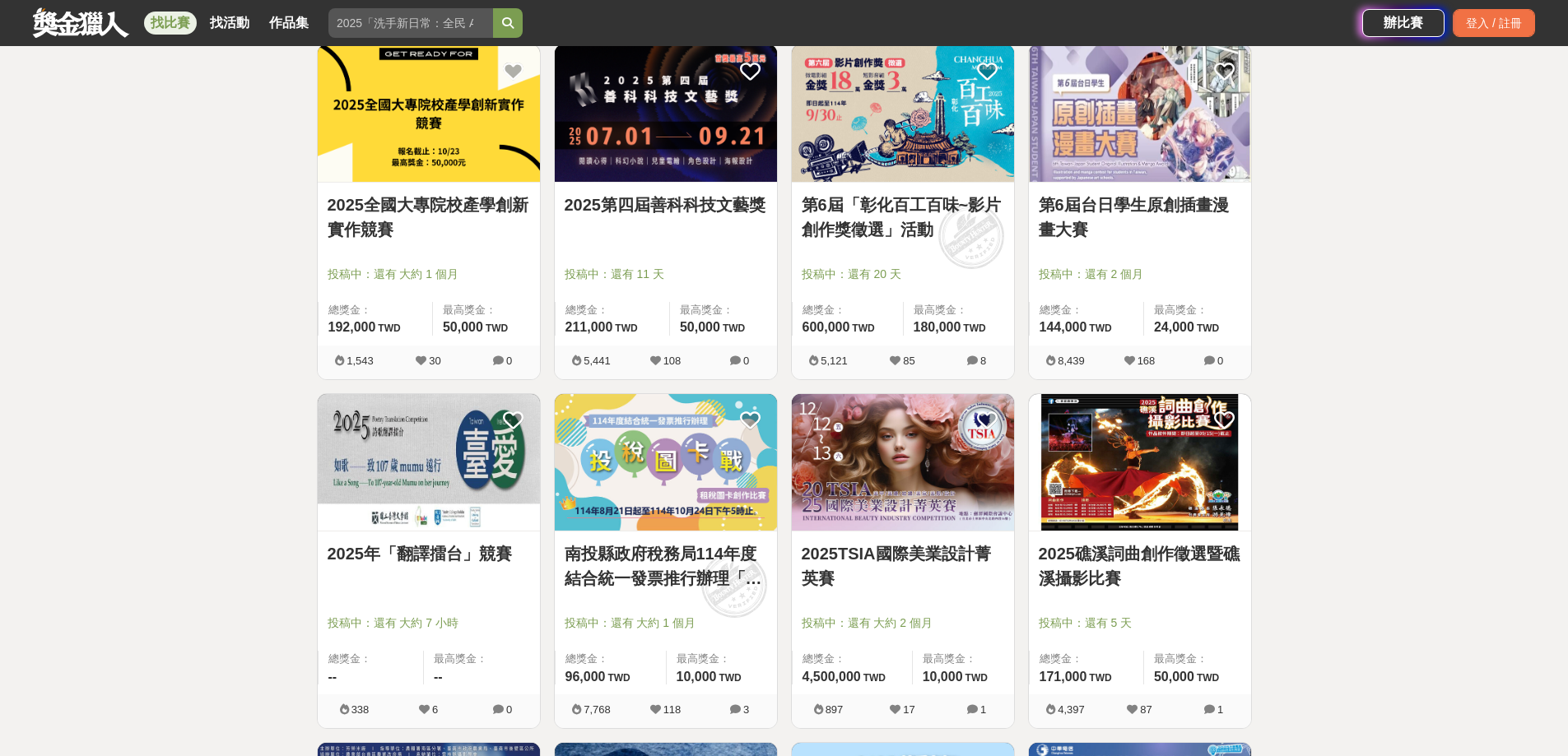
scroll to position [9382, 0]
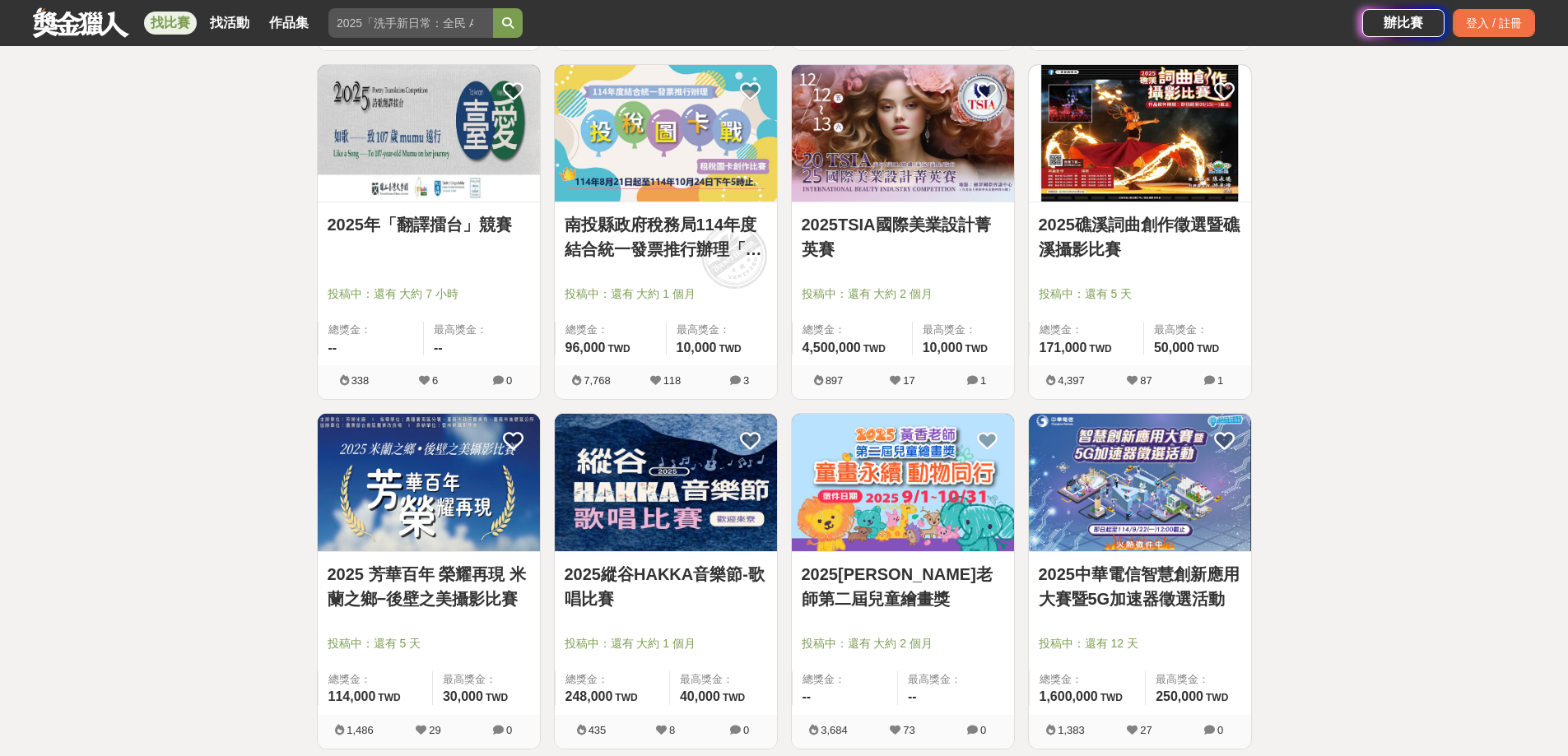
click at [935, 584] on link "2025[PERSON_NAME]老師第二屆兒童繪畫獎" at bounding box center [903, 586] width 203 height 49
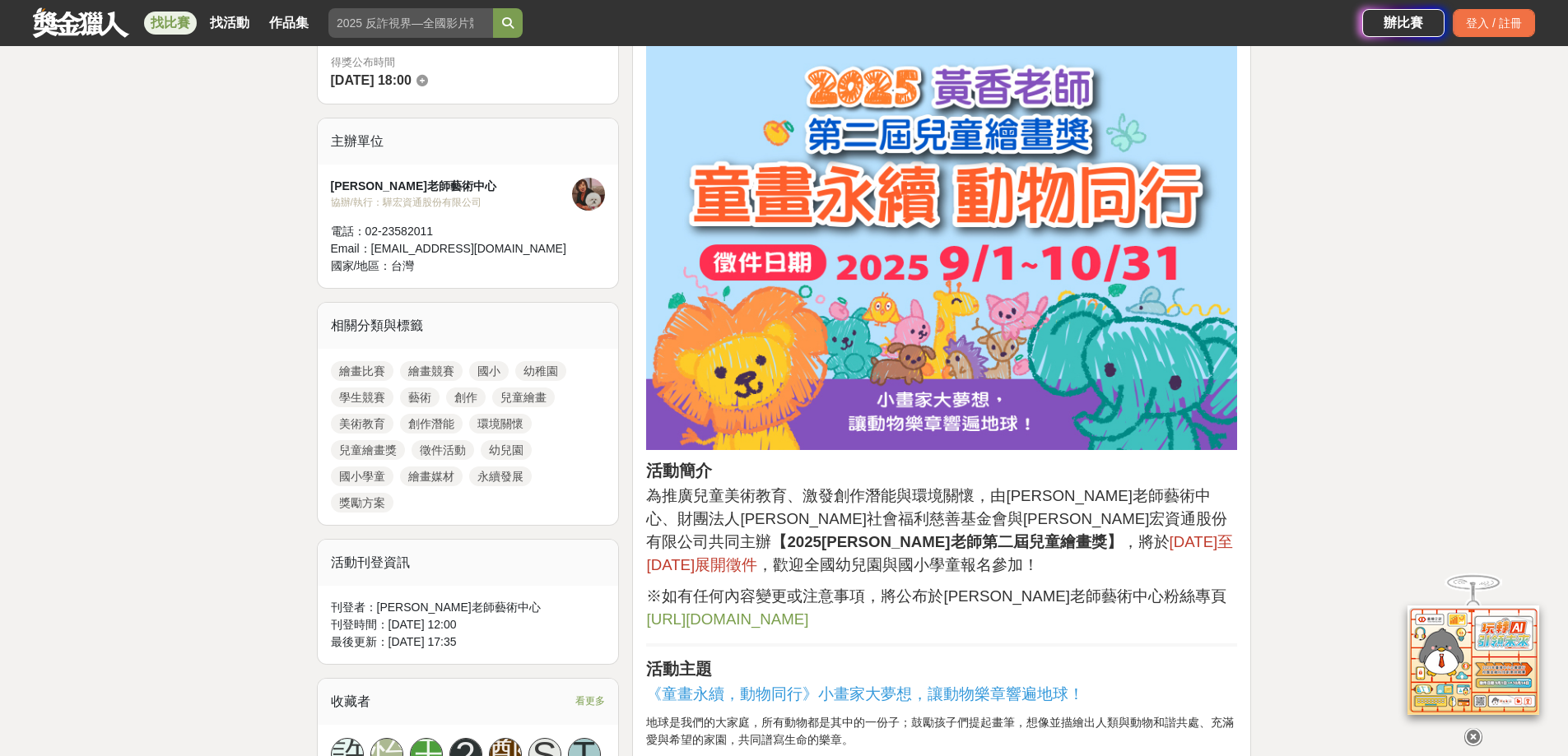
scroll to position [740, 0]
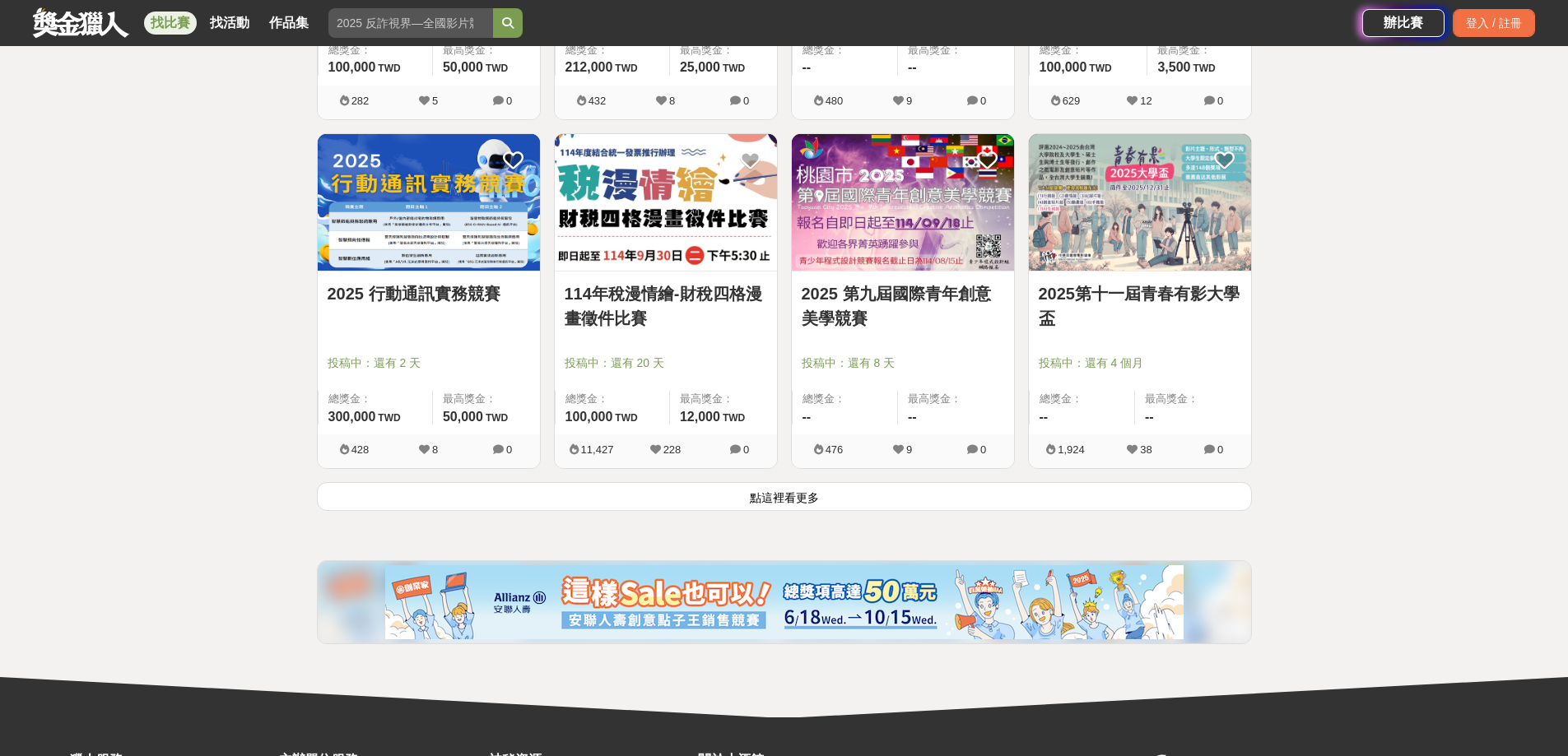
scroll to position [10534, 0]
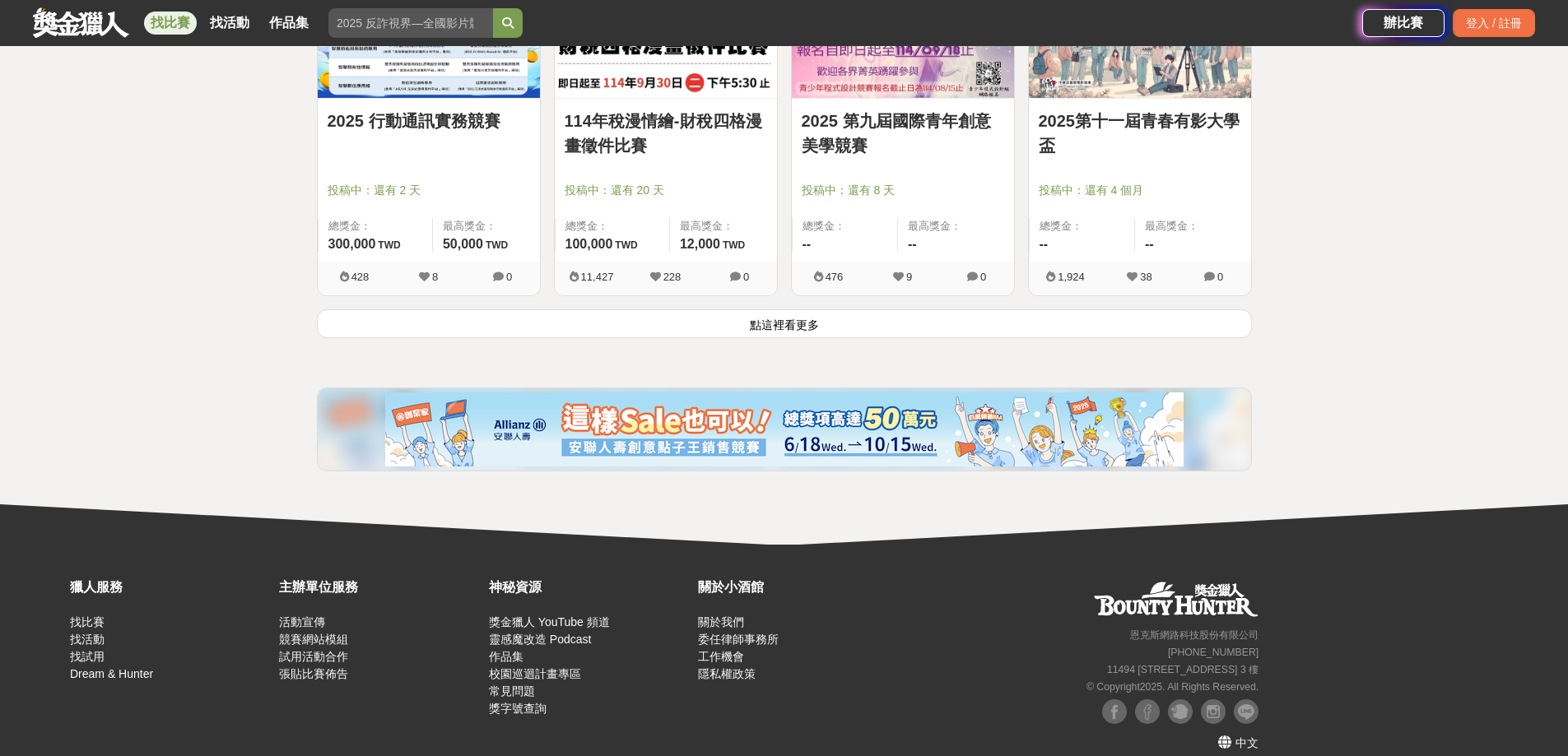
click at [853, 328] on button "點這裡看更多" at bounding box center [784, 323] width 935 height 28
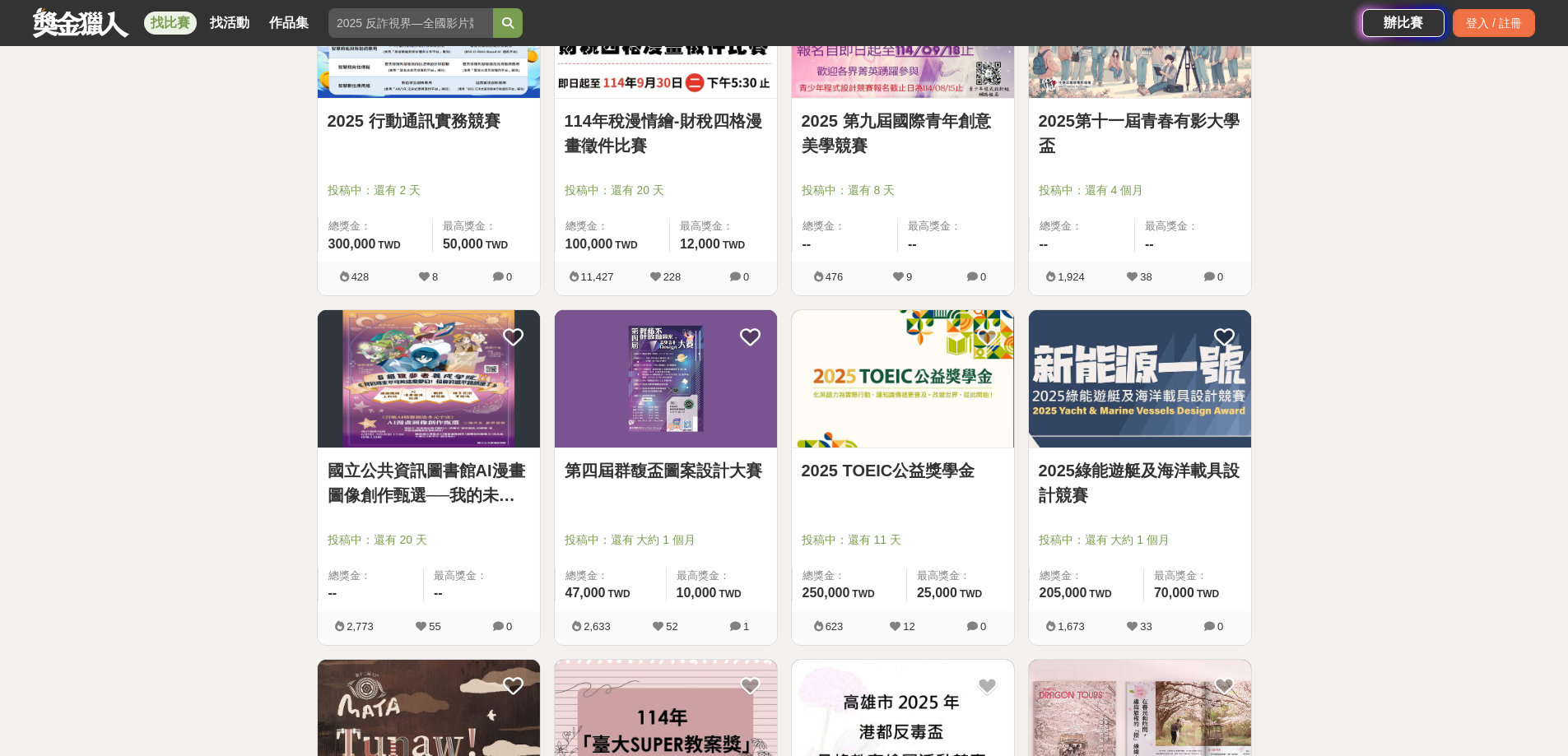
click at [836, 372] on img at bounding box center [903, 378] width 222 height 137
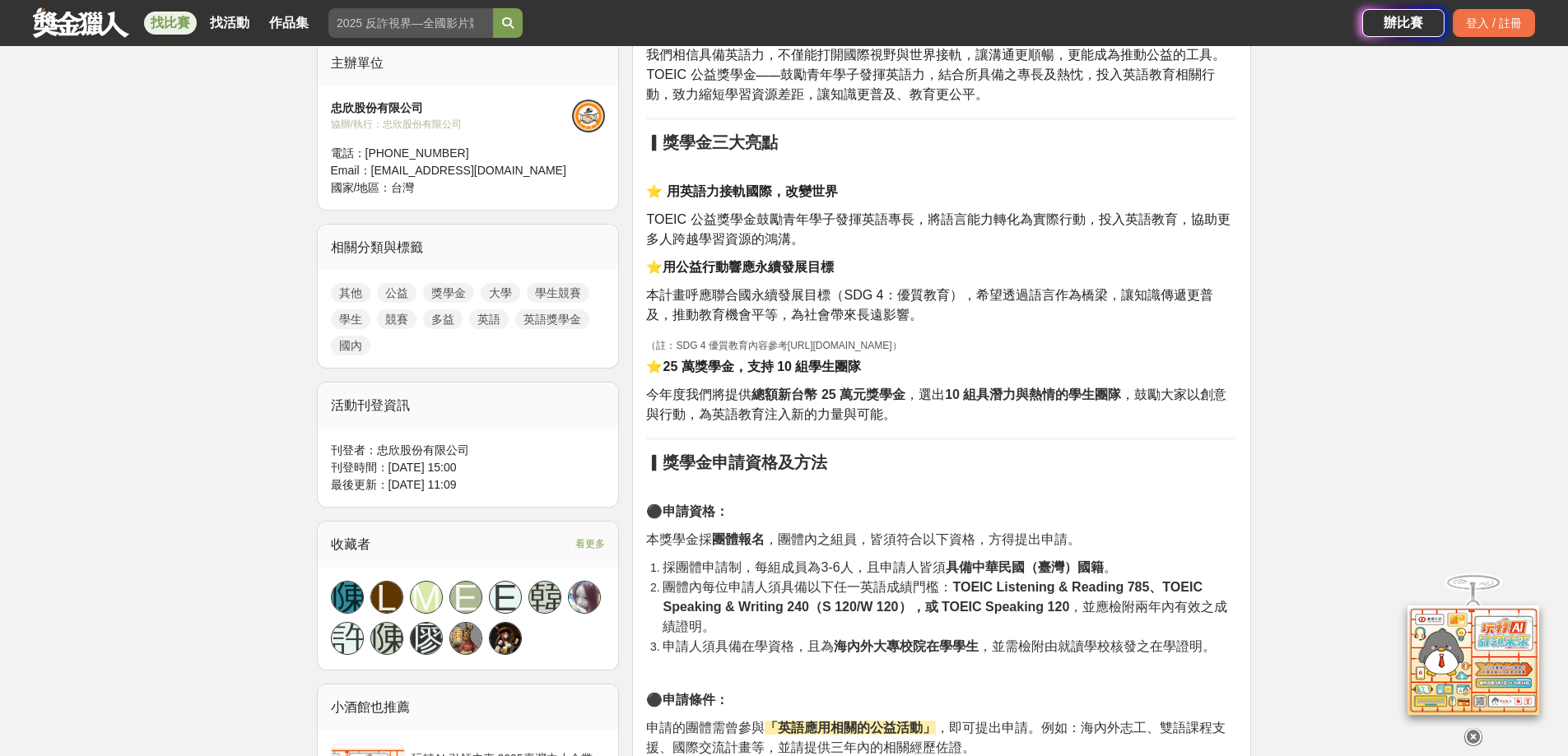
scroll to position [740, 0]
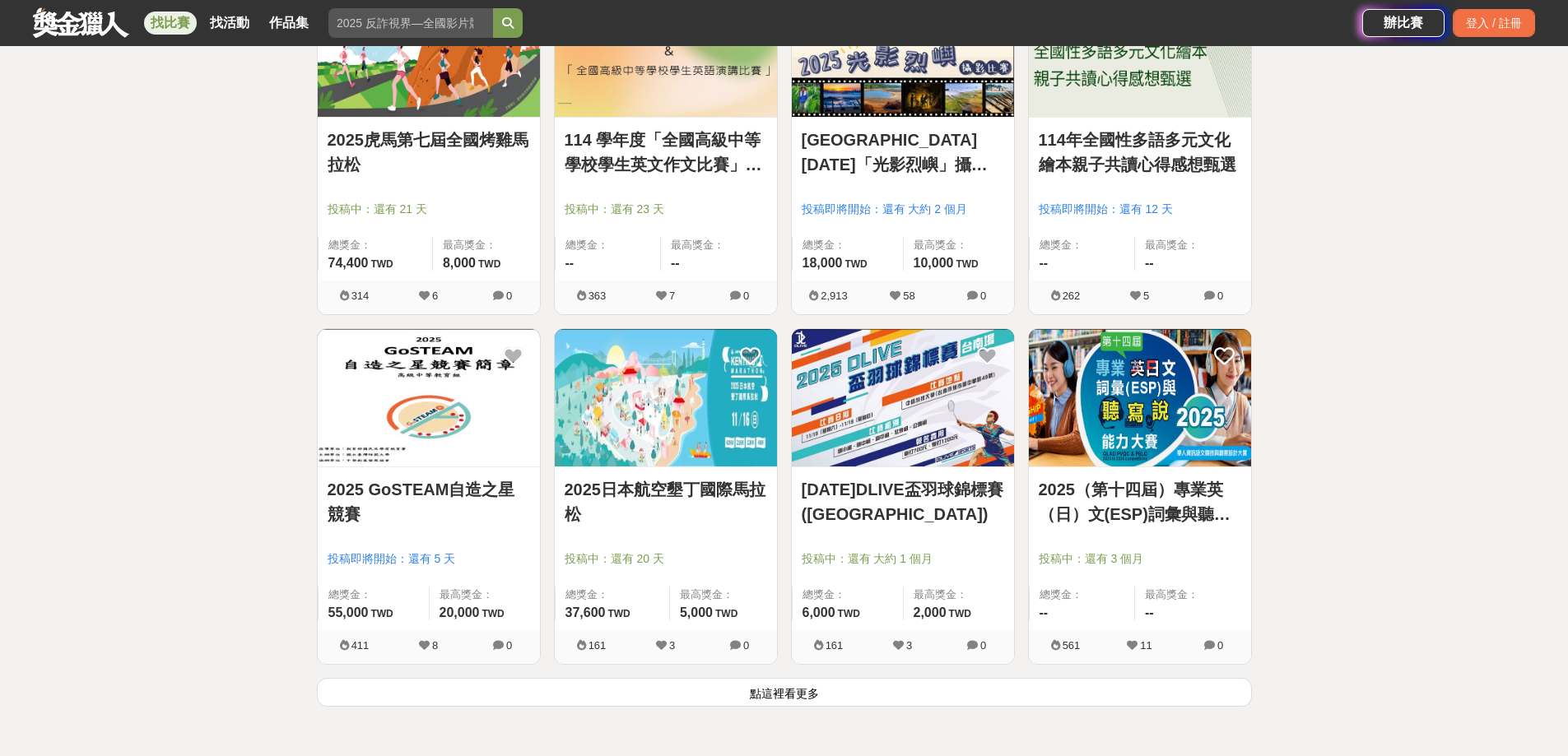
scroll to position [12427, 0]
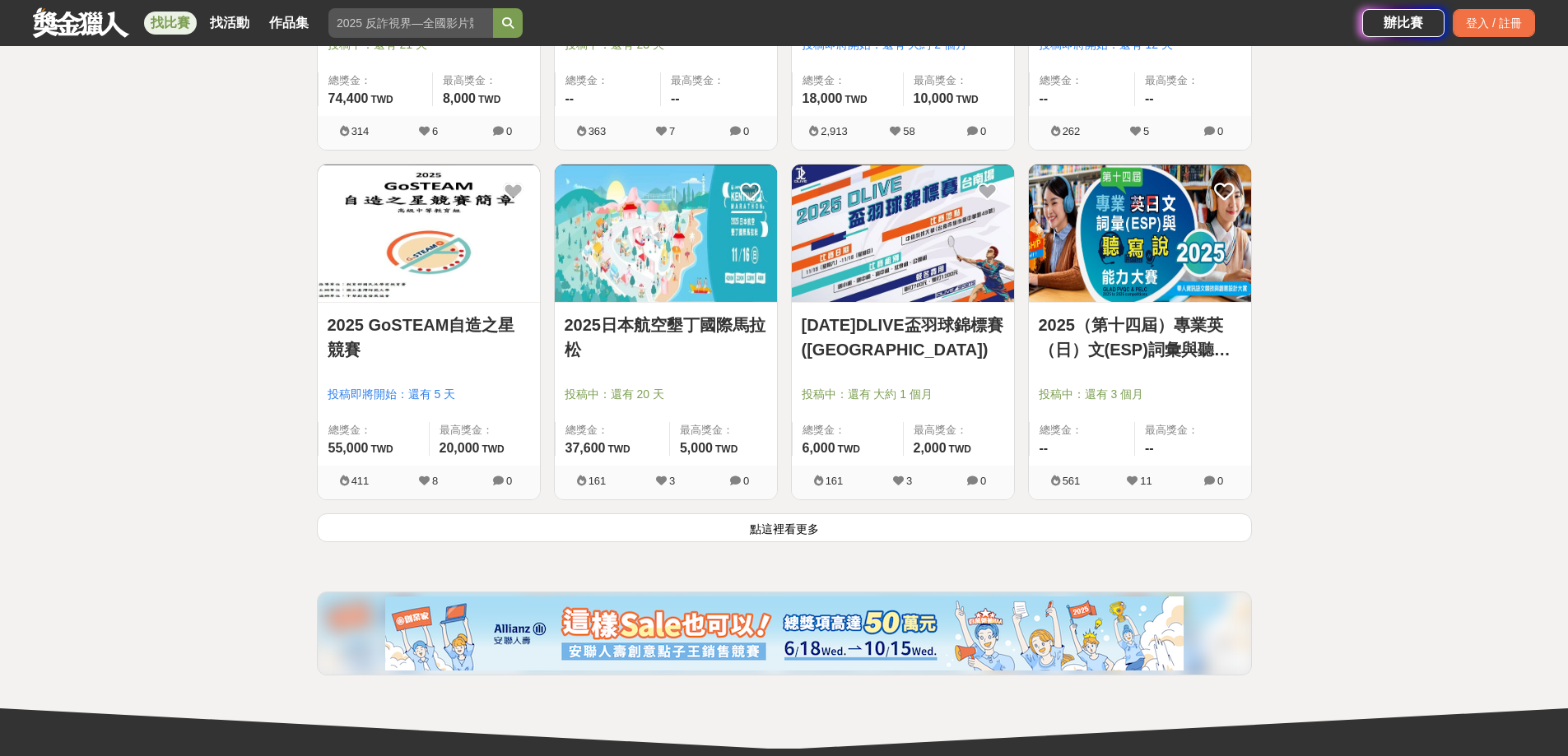
click at [738, 519] on button "點這裡看更多" at bounding box center [784, 528] width 935 height 28
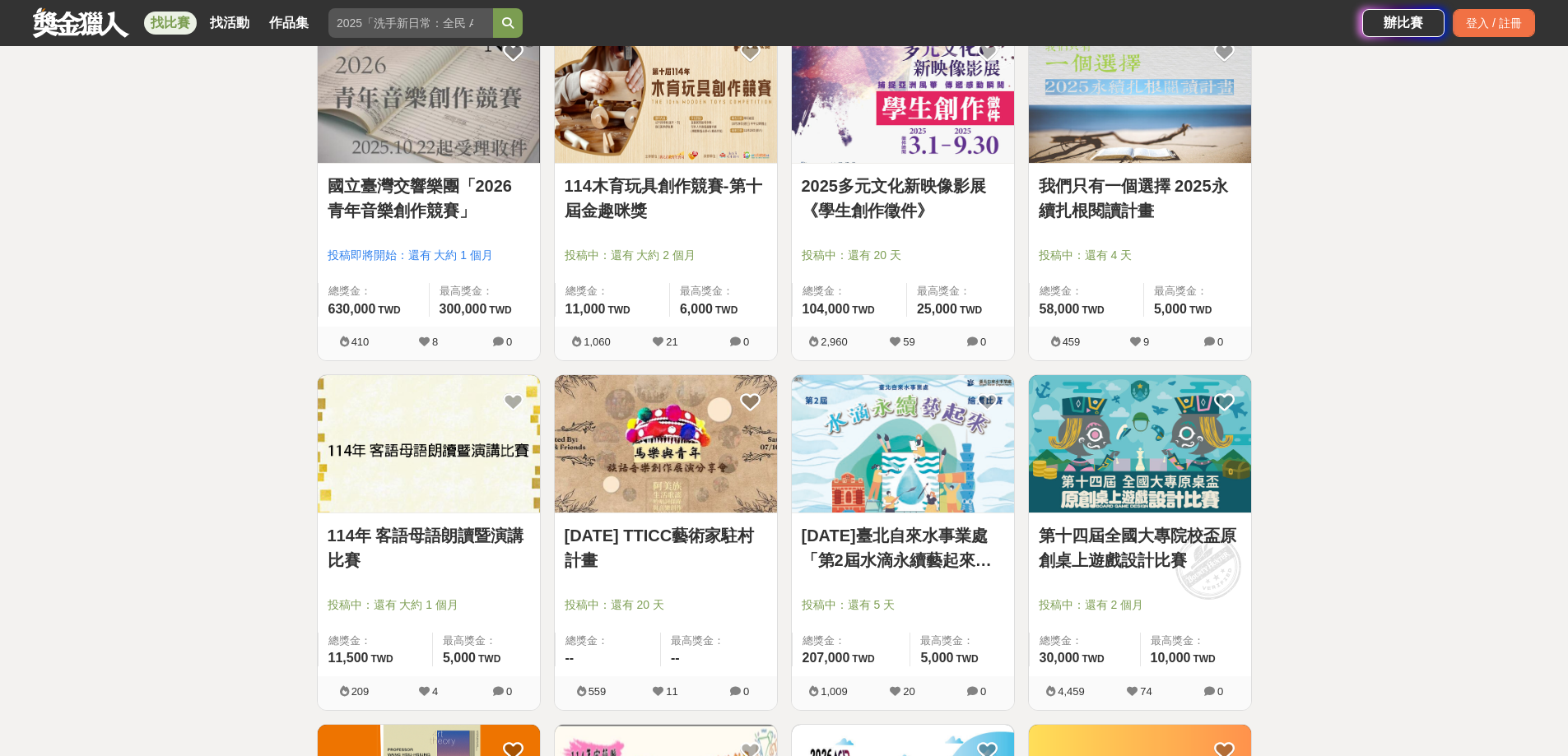
scroll to position [13415, 0]
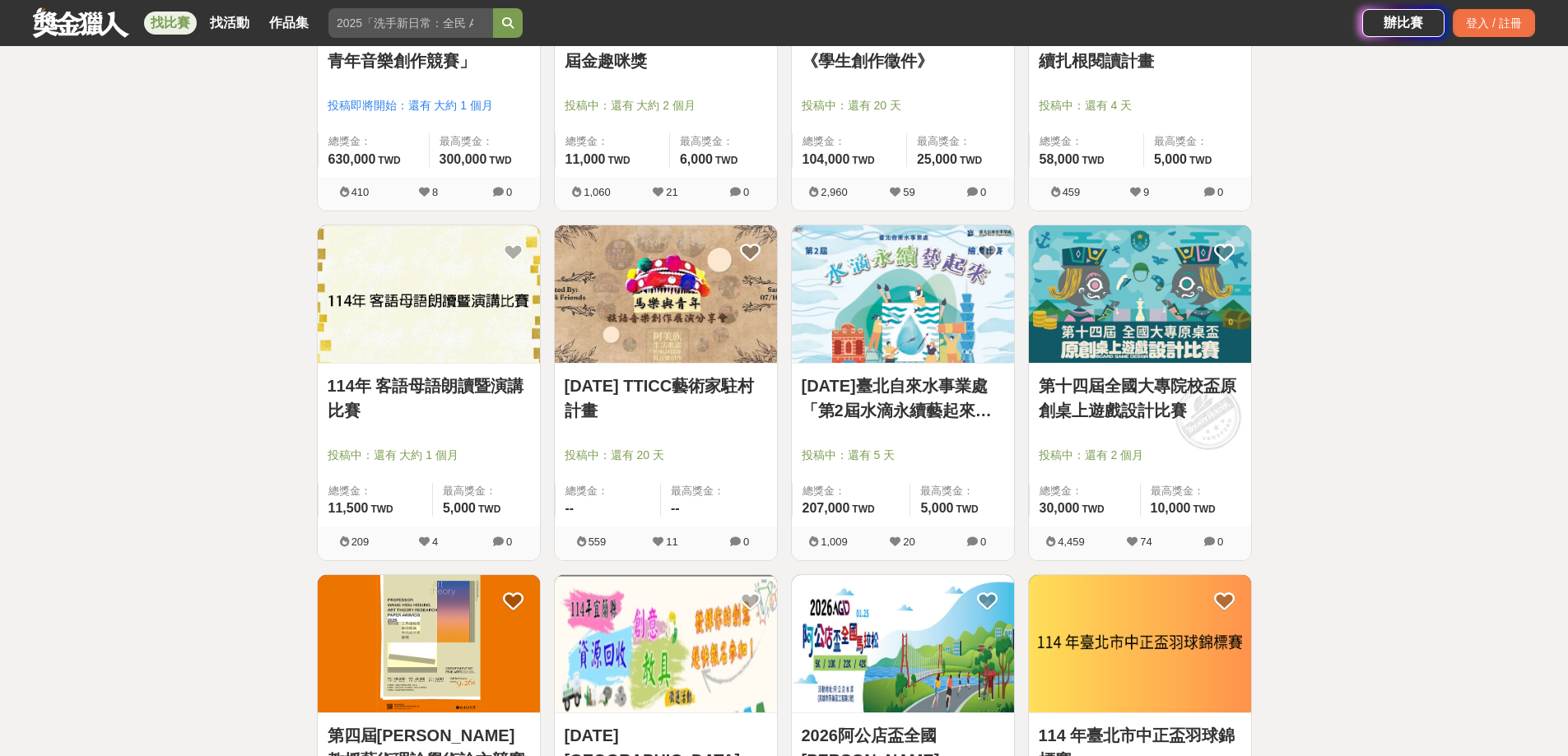
click at [1170, 345] on img at bounding box center [1140, 294] width 222 height 137
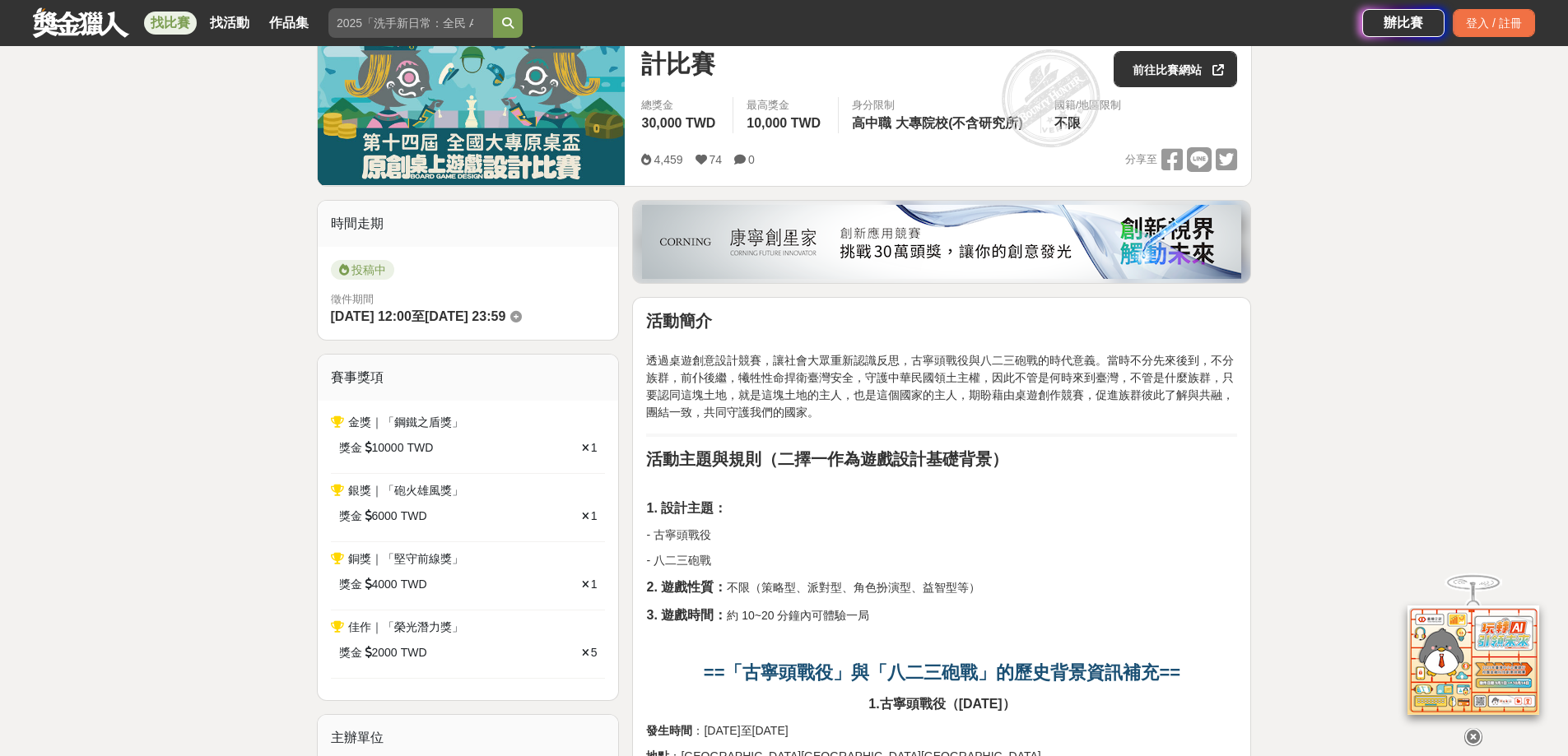
scroll to position [576, 0]
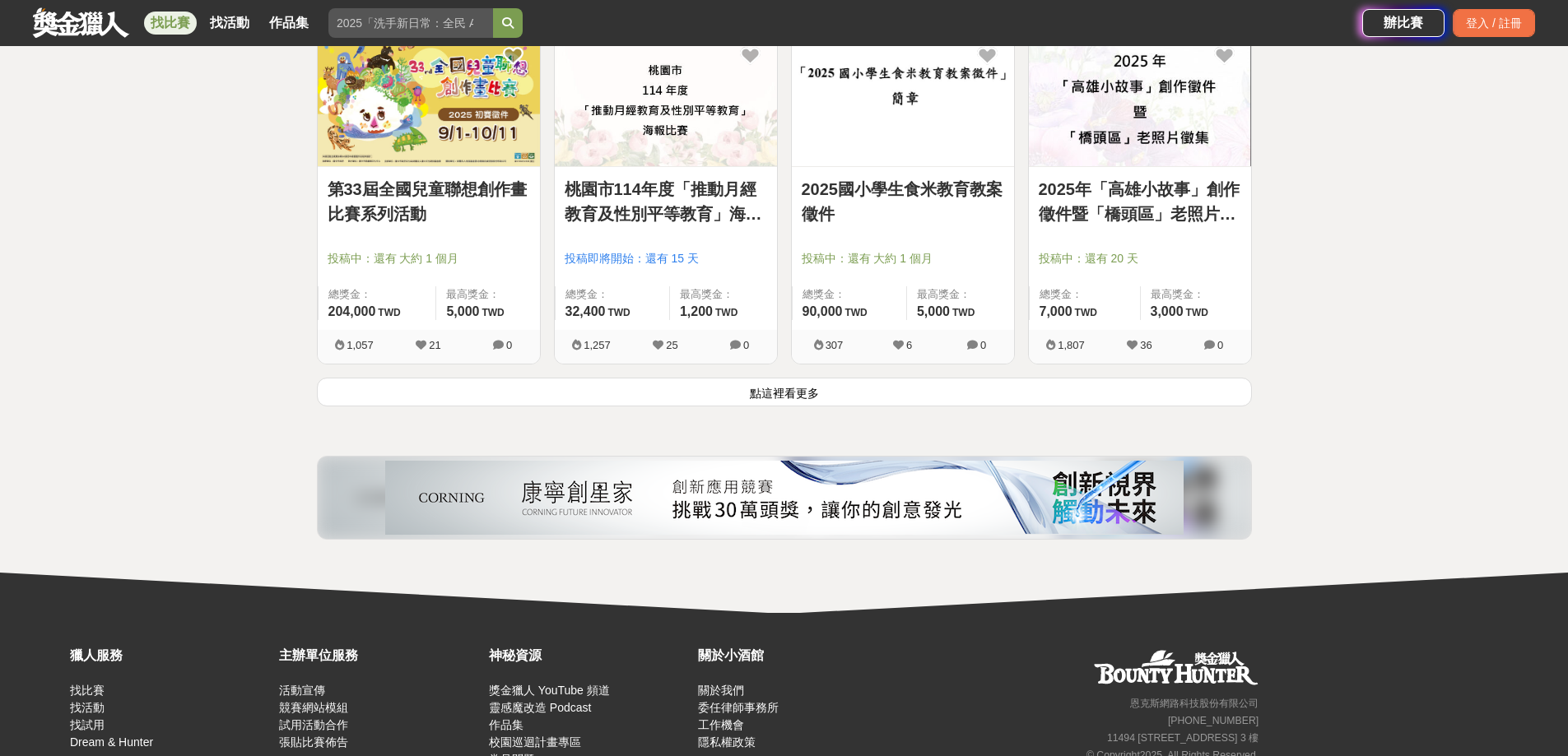
scroll to position [14747, 0]
